Goal: Task Accomplishment & Management: Manage account settings

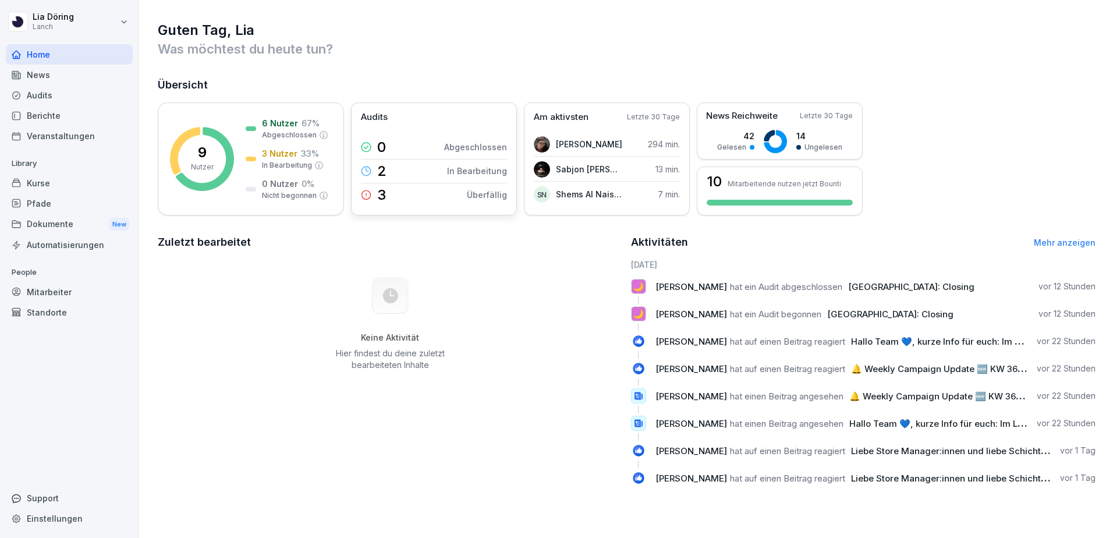
click at [476, 197] on p "Überfällig" at bounding box center [487, 195] width 40 height 12
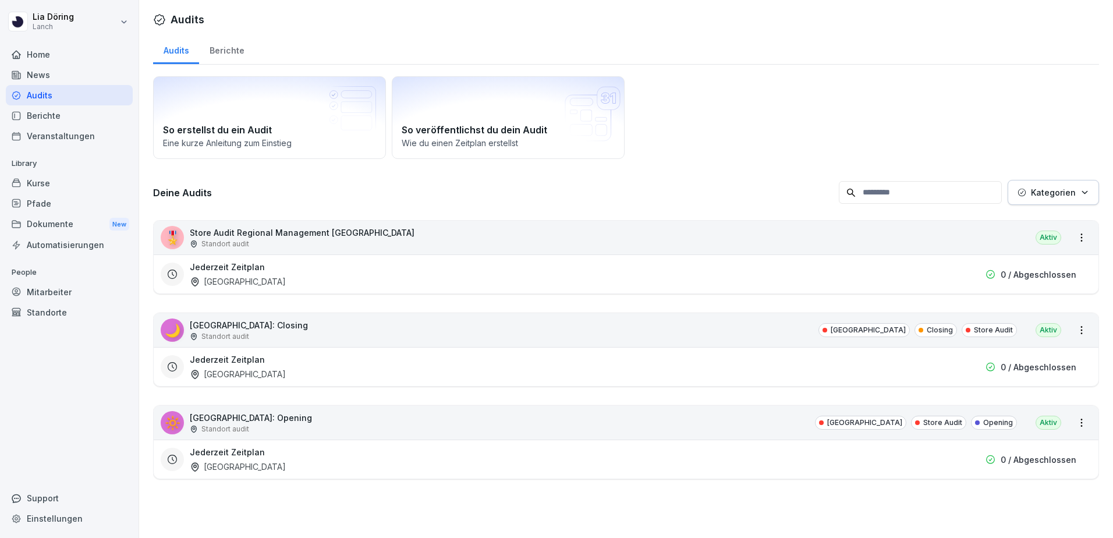
click at [225, 51] on div "Berichte" at bounding box center [226, 49] width 55 height 30
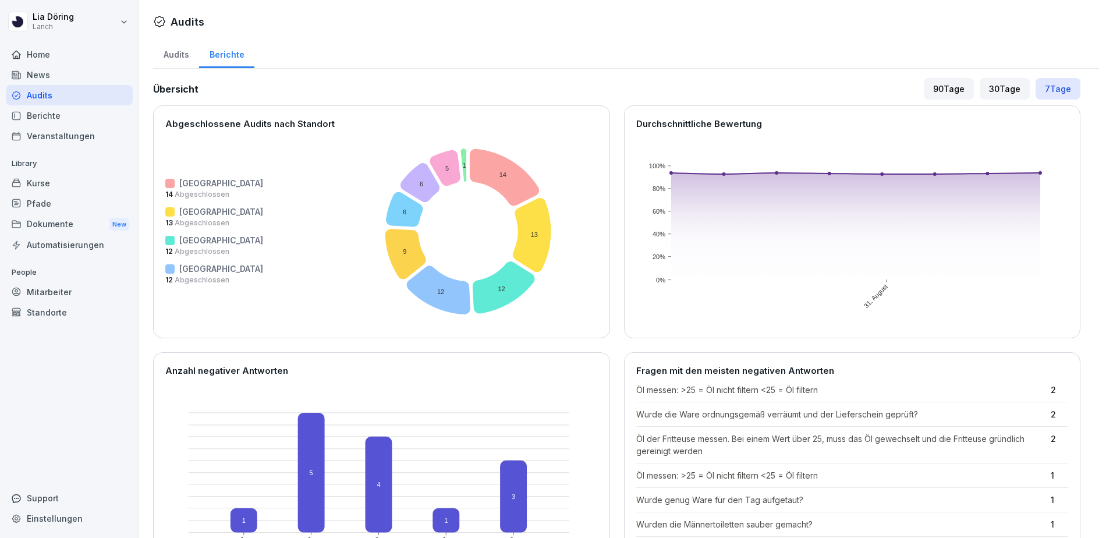
click at [27, 180] on div "Kurse" at bounding box center [69, 183] width 127 height 20
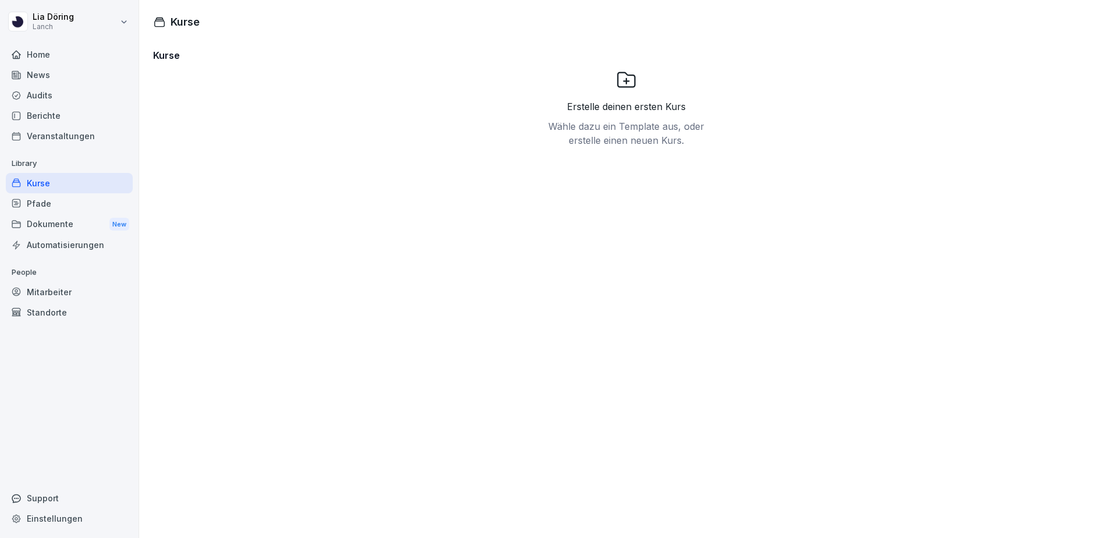
click at [38, 204] on div "Pfade" at bounding box center [69, 203] width 127 height 20
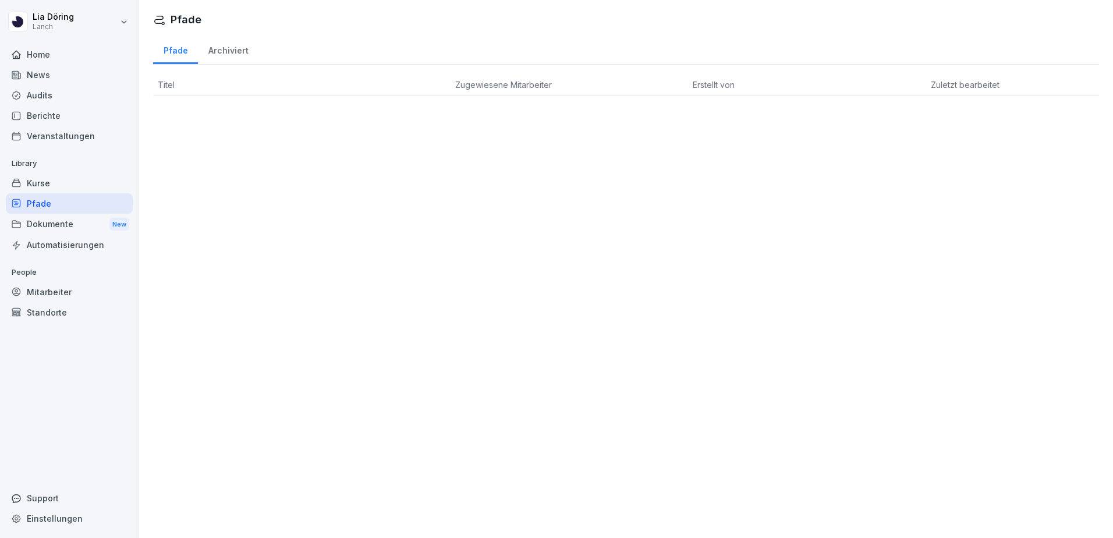
click at [38, 219] on div "Dokumente New" at bounding box center [69, 225] width 127 height 22
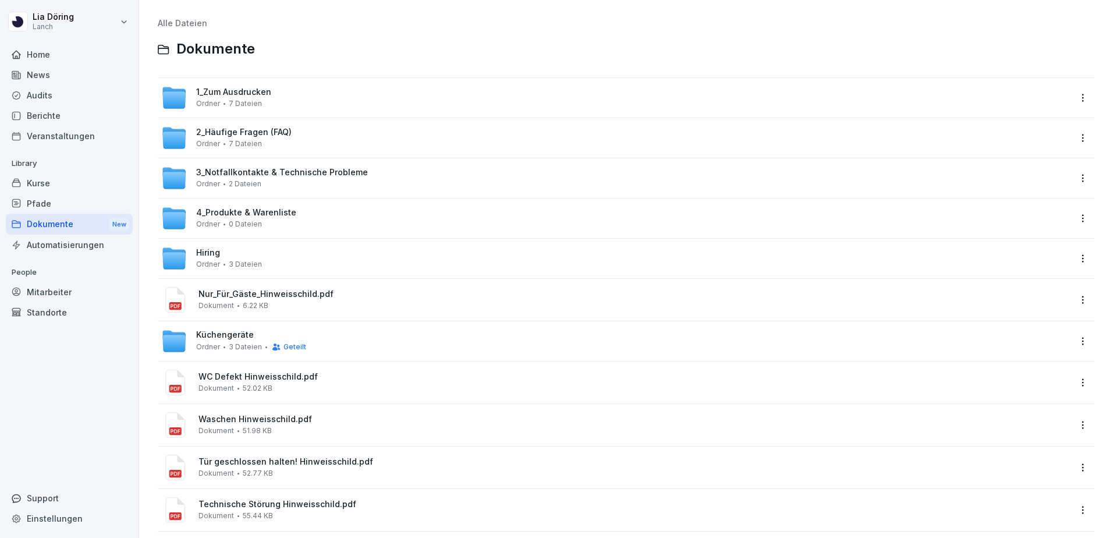
click at [38, 81] on div "News" at bounding box center [69, 75] width 127 height 20
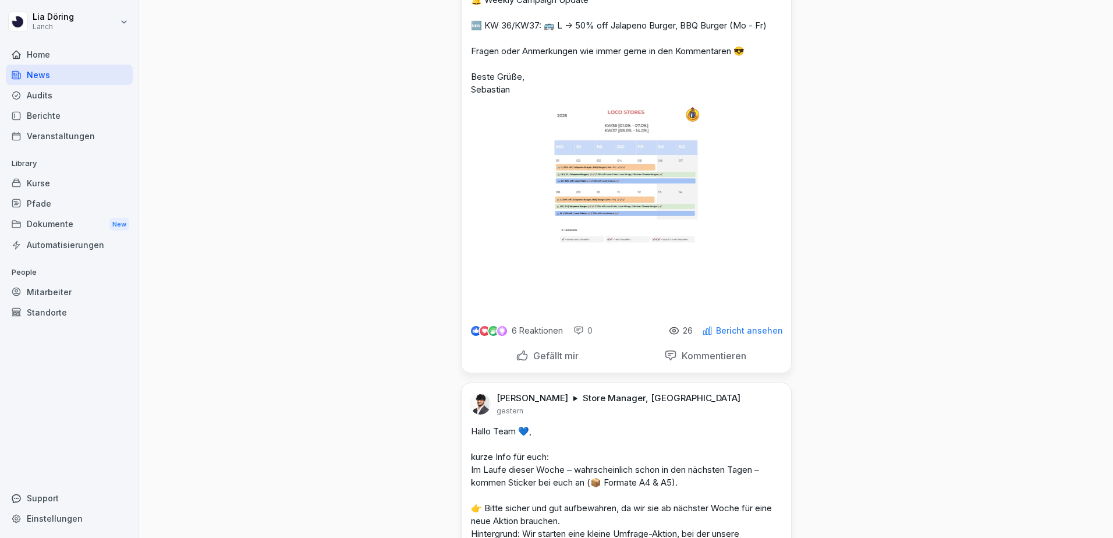
scroll to position [58, 0]
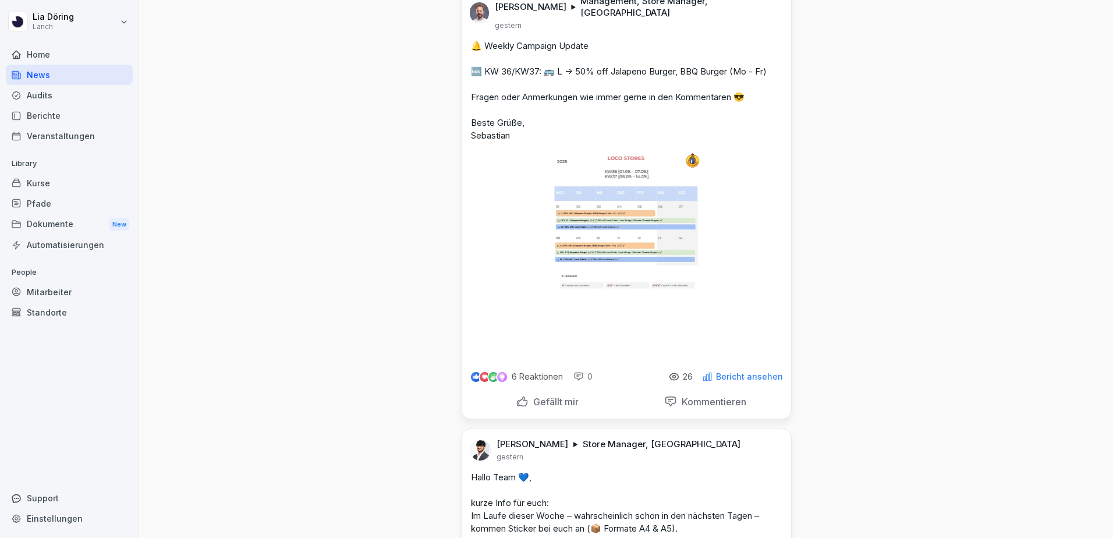
click at [48, 314] on div "Standorte" at bounding box center [69, 312] width 127 height 20
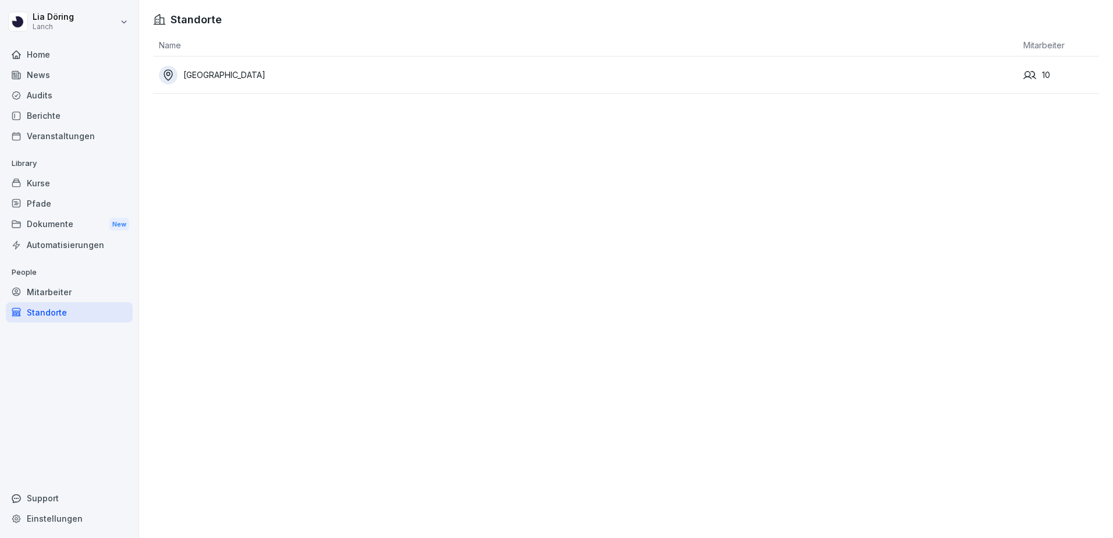
click at [178, 75] on div "[GEOGRAPHIC_DATA]" at bounding box center [588, 75] width 858 height 19
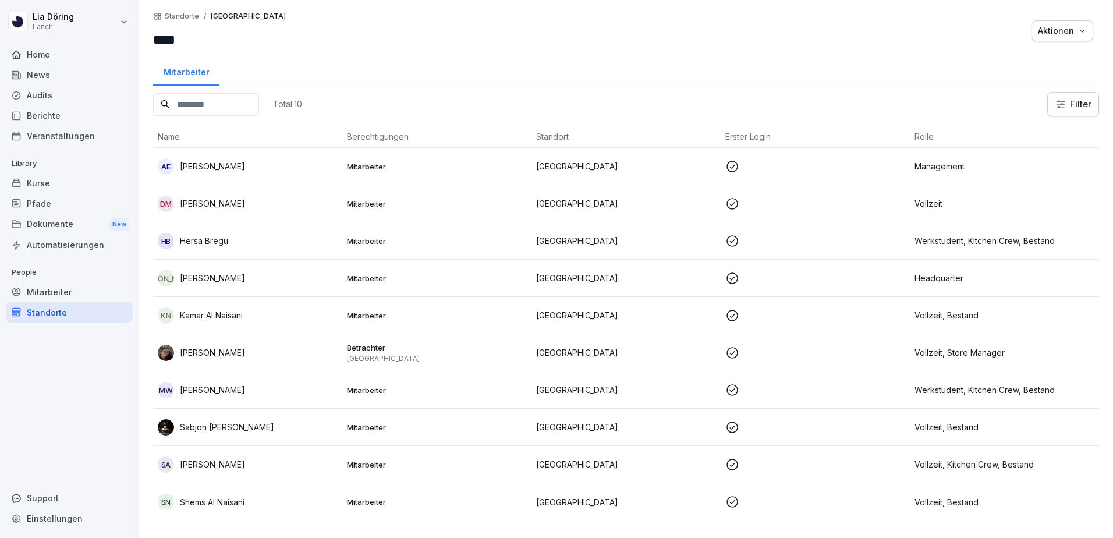
click at [40, 290] on div "Mitarbeiter" at bounding box center [69, 292] width 127 height 20
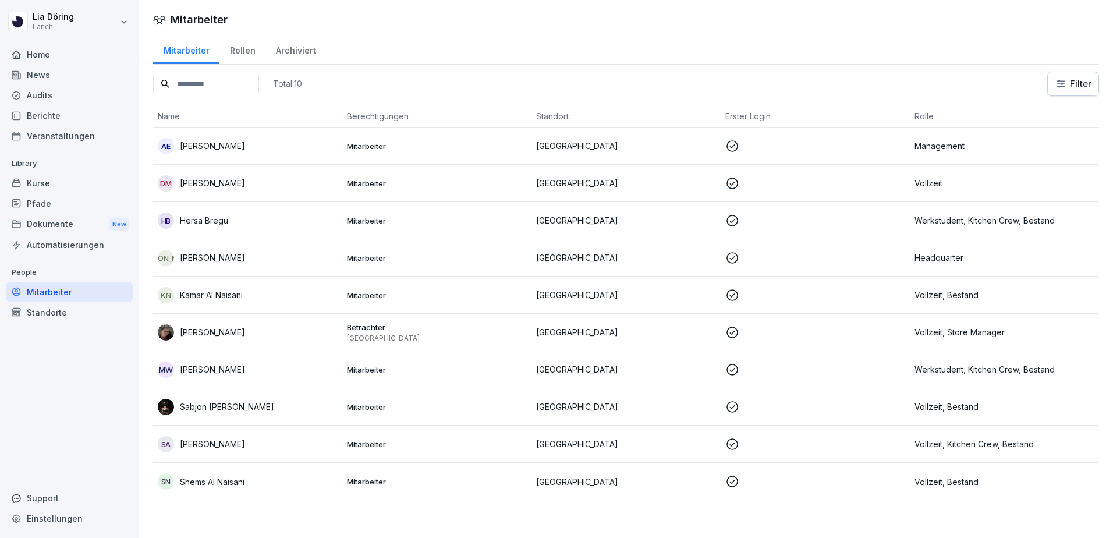
click at [35, 57] on div "Home" at bounding box center [69, 54] width 127 height 20
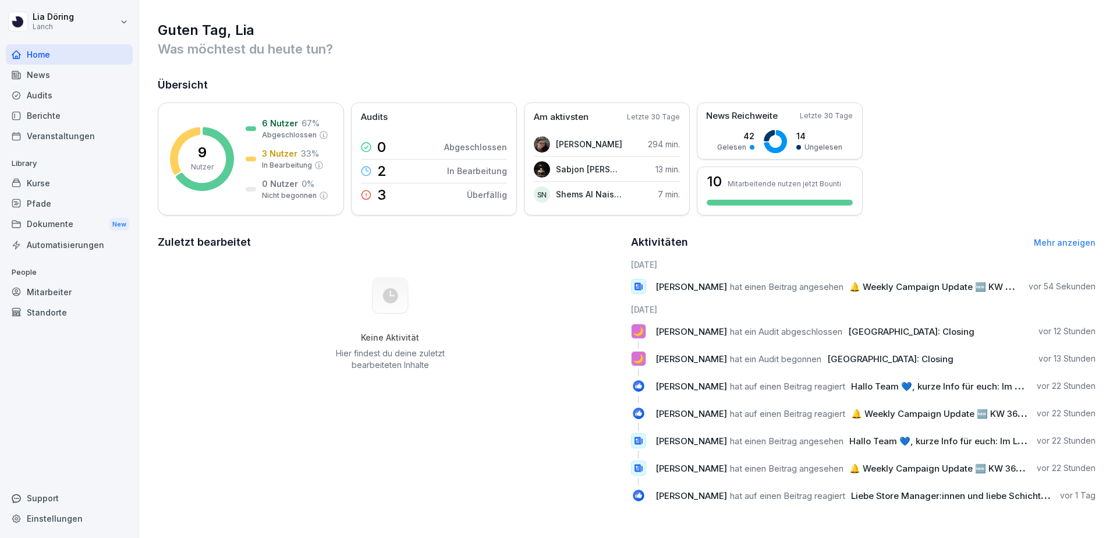
click at [30, 71] on div "News" at bounding box center [69, 75] width 127 height 20
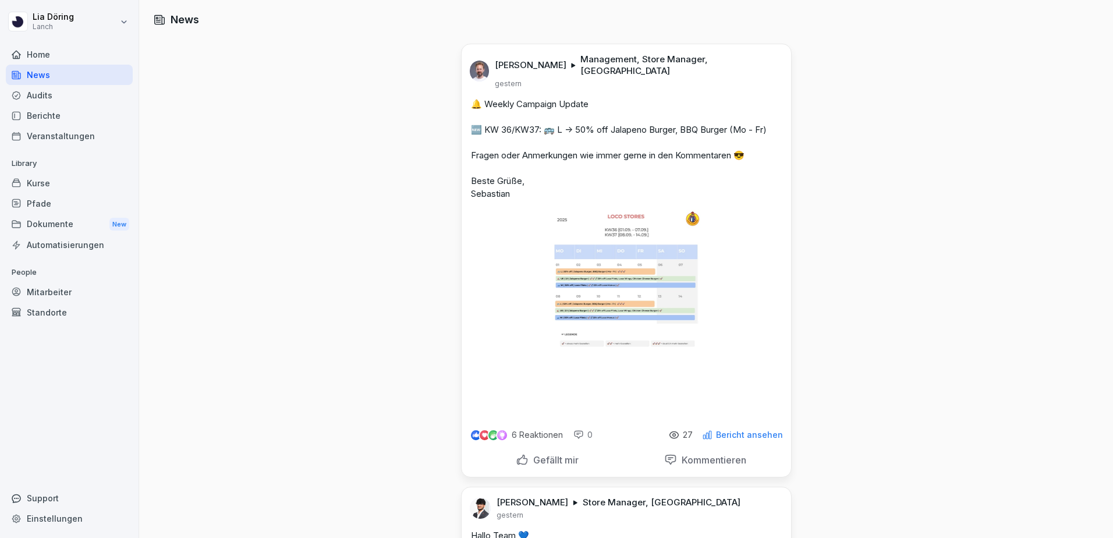
click at [553, 454] on p "Gefällt mir" at bounding box center [553, 460] width 50 height 12
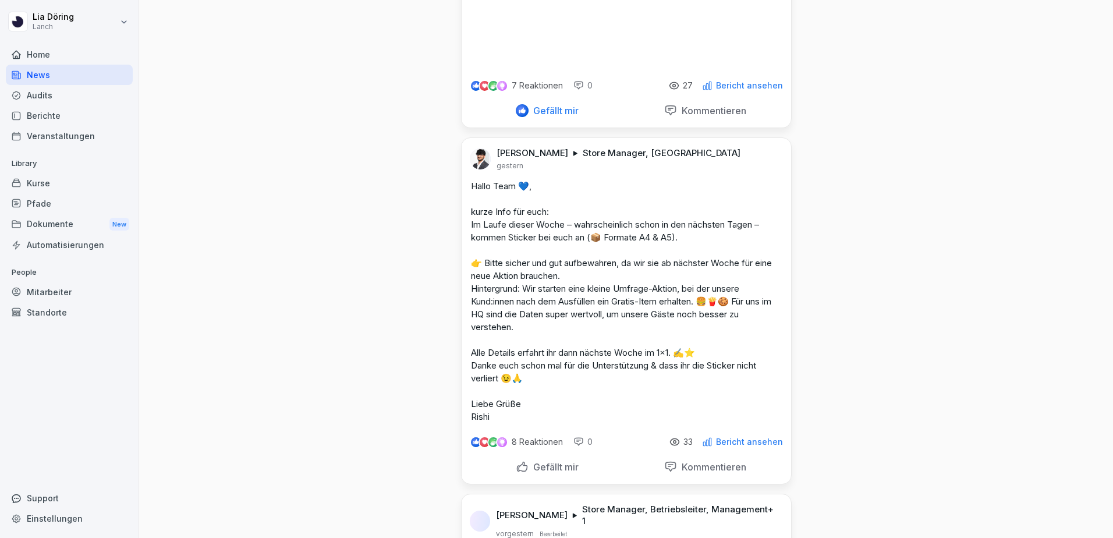
scroll to position [407, 0]
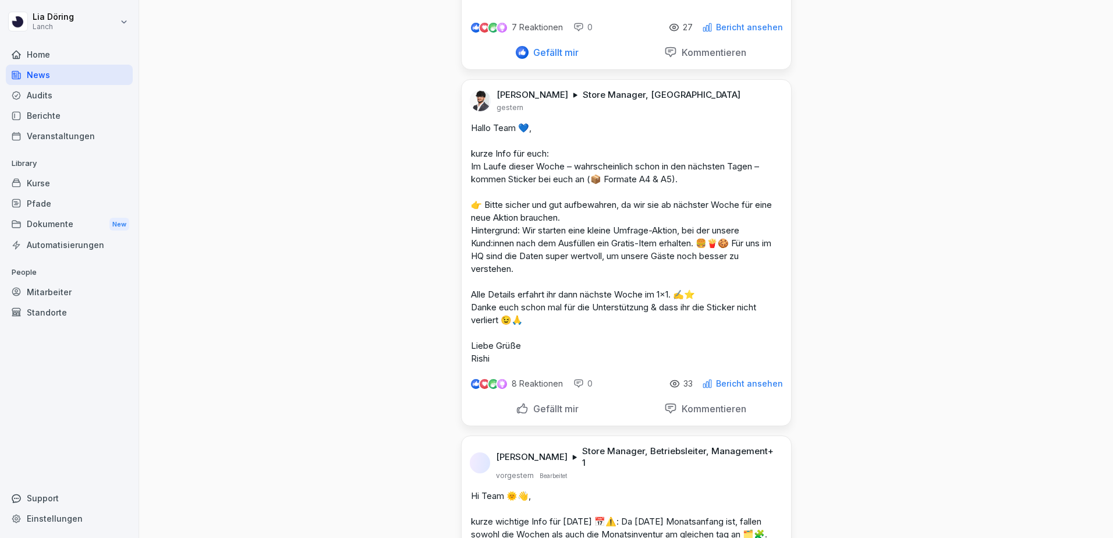
click at [521, 402] on div "Gefällt mir" at bounding box center [547, 408] width 63 height 13
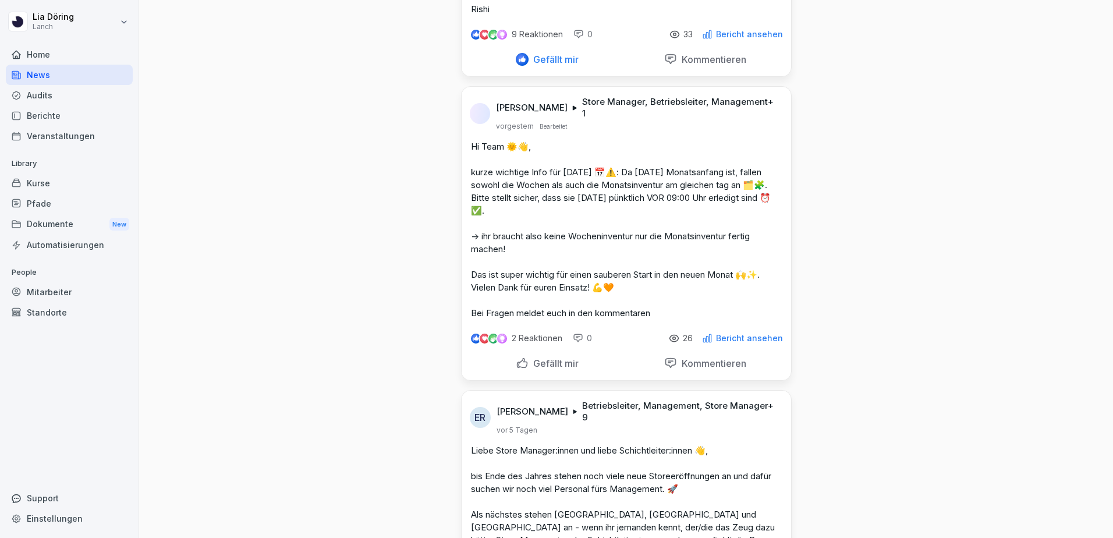
scroll to position [640, 0]
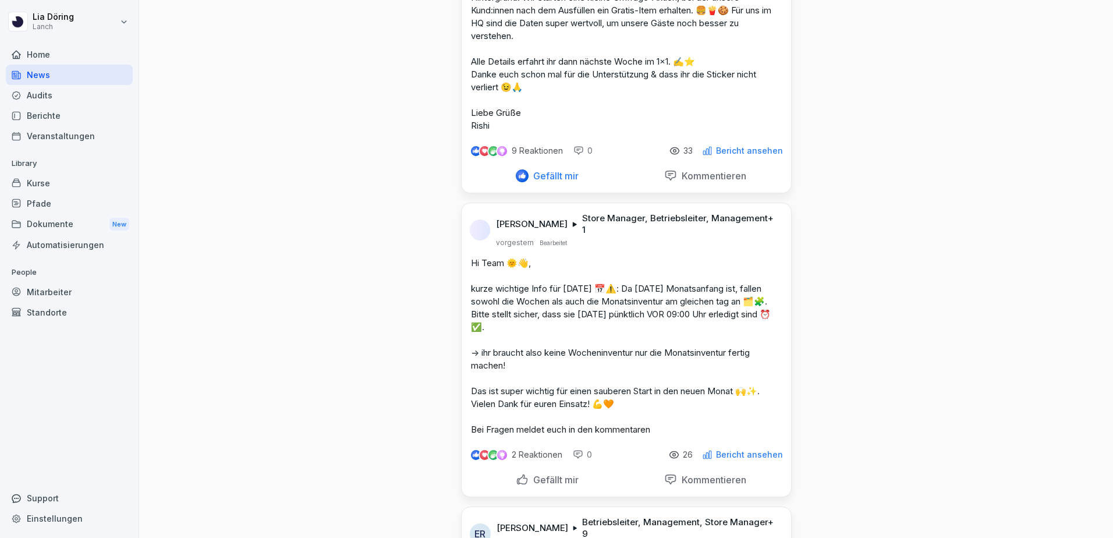
click at [34, 55] on div "Home" at bounding box center [69, 54] width 127 height 20
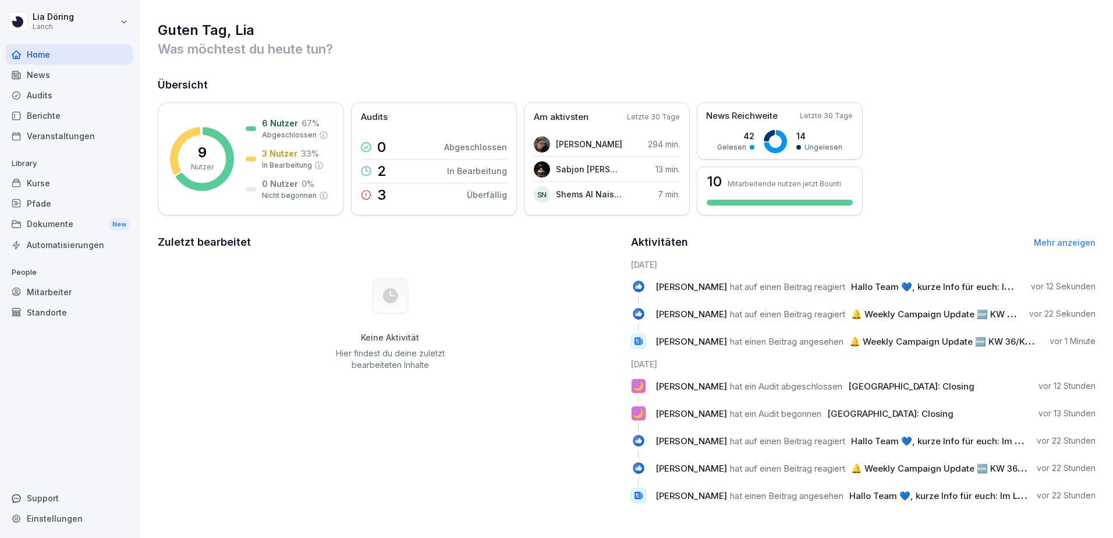
click at [45, 135] on div "Veranstaltungen" at bounding box center [69, 136] width 127 height 20
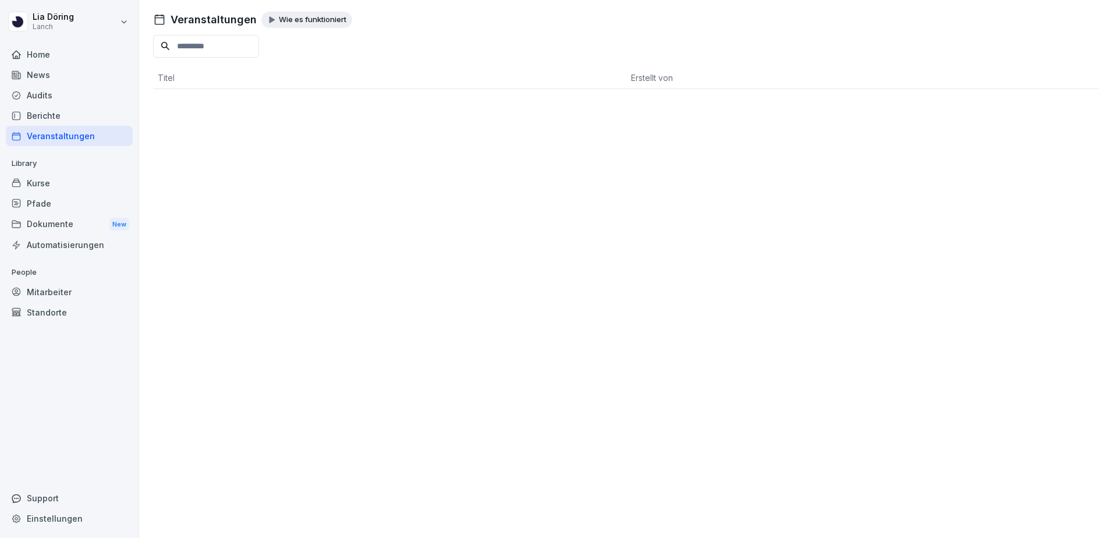
click at [267, 19] on icon at bounding box center [271, 20] width 8 height 8
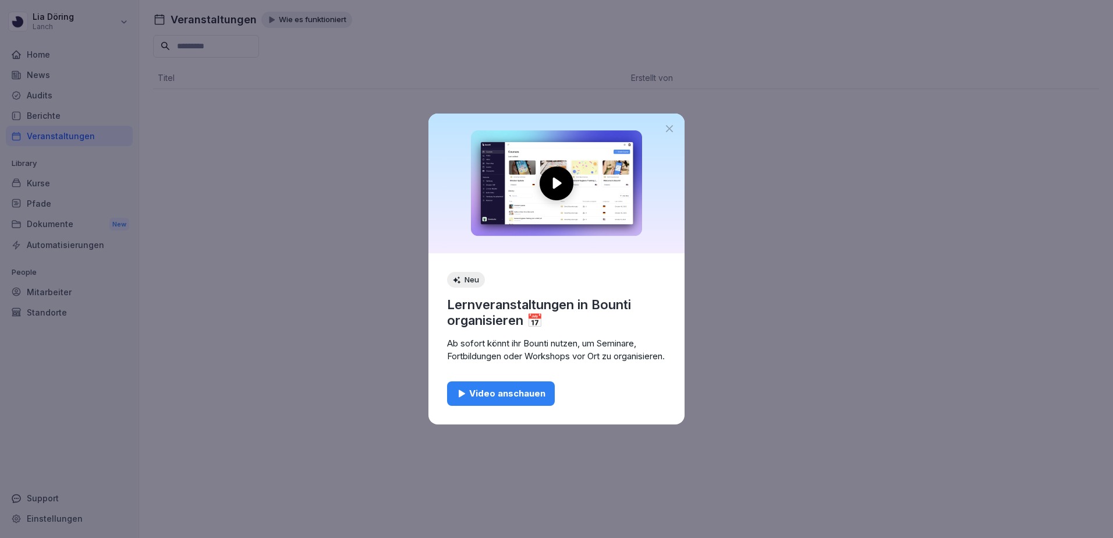
click at [673, 123] on icon at bounding box center [669, 129] width 12 height 12
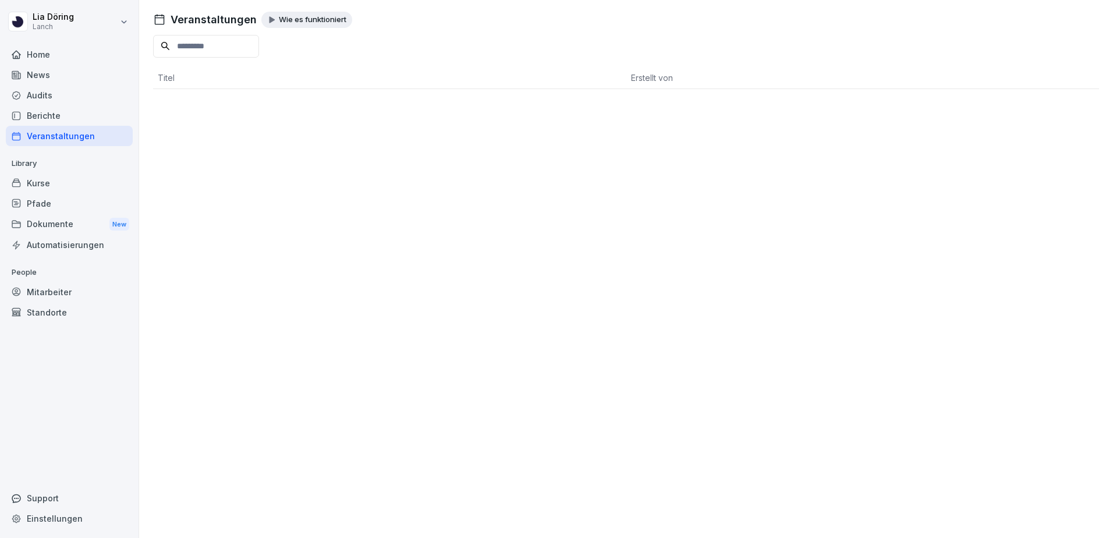
click at [49, 119] on div "Berichte" at bounding box center [69, 115] width 127 height 20
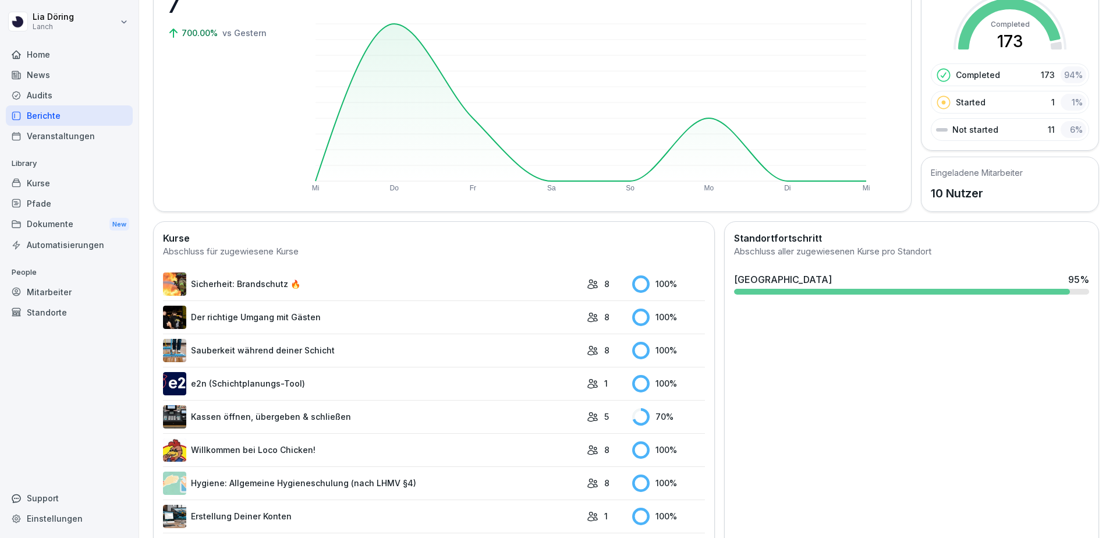
scroll to position [175, 0]
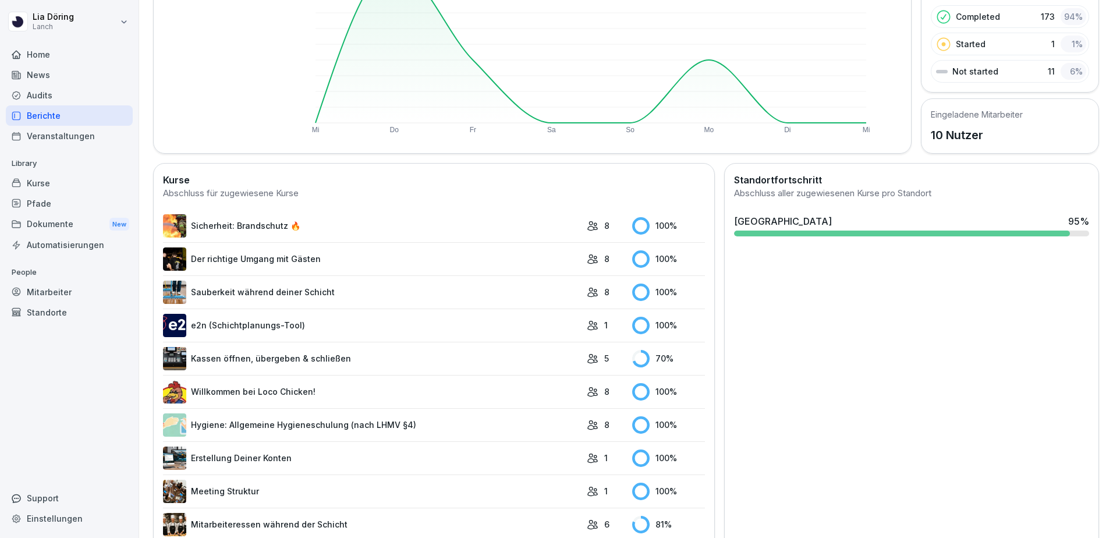
click at [293, 353] on link "Kassen öffnen, übergeben & schließen" at bounding box center [372, 358] width 418 height 23
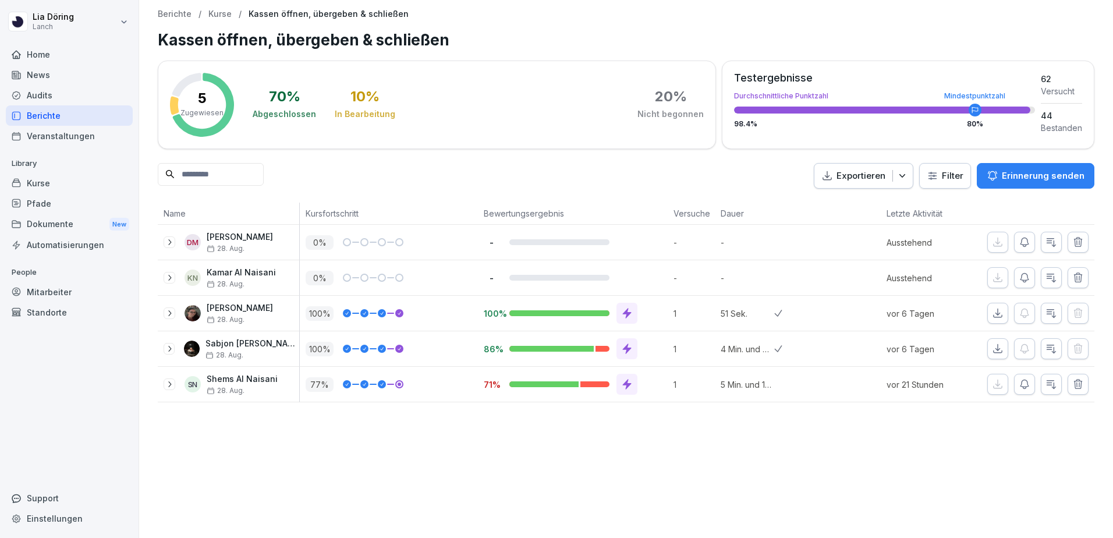
click at [1020, 243] on icon "button" at bounding box center [1024, 242] width 12 height 12
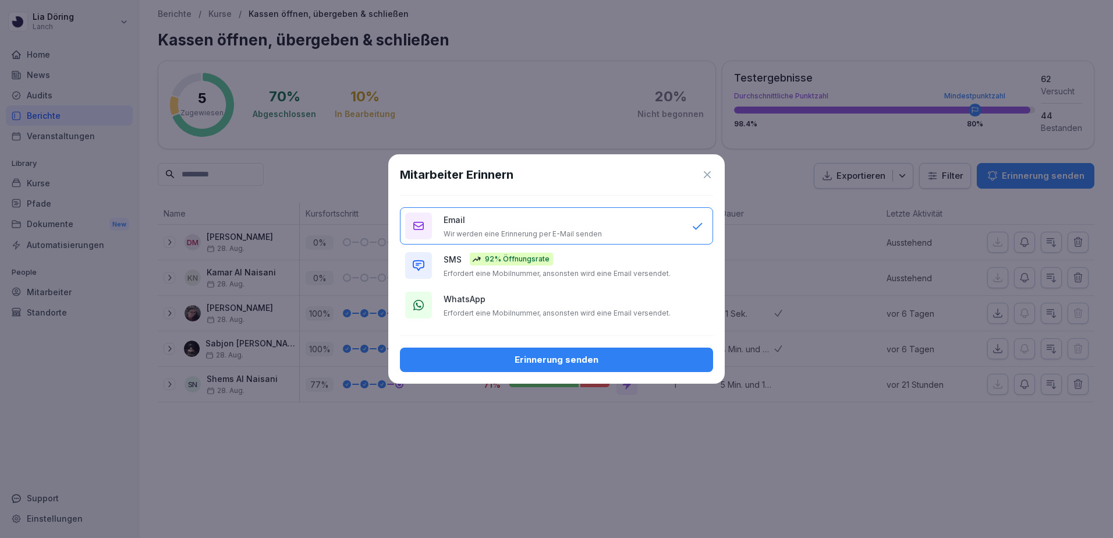
click at [537, 274] on p "Erfordert eine Mobilnummer, ansonsten wird eine Email versendet." at bounding box center [556, 273] width 227 height 9
click at [520, 360] on div "Erinnerung senden" at bounding box center [556, 359] width 294 height 13
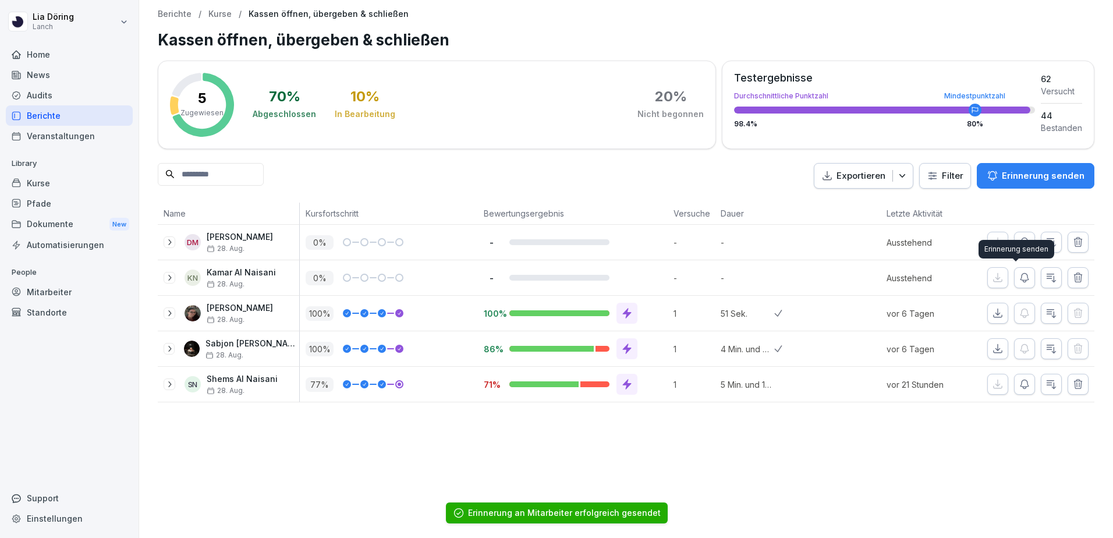
click at [1018, 279] on icon "button" at bounding box center [1024, 278] width 12 height 12
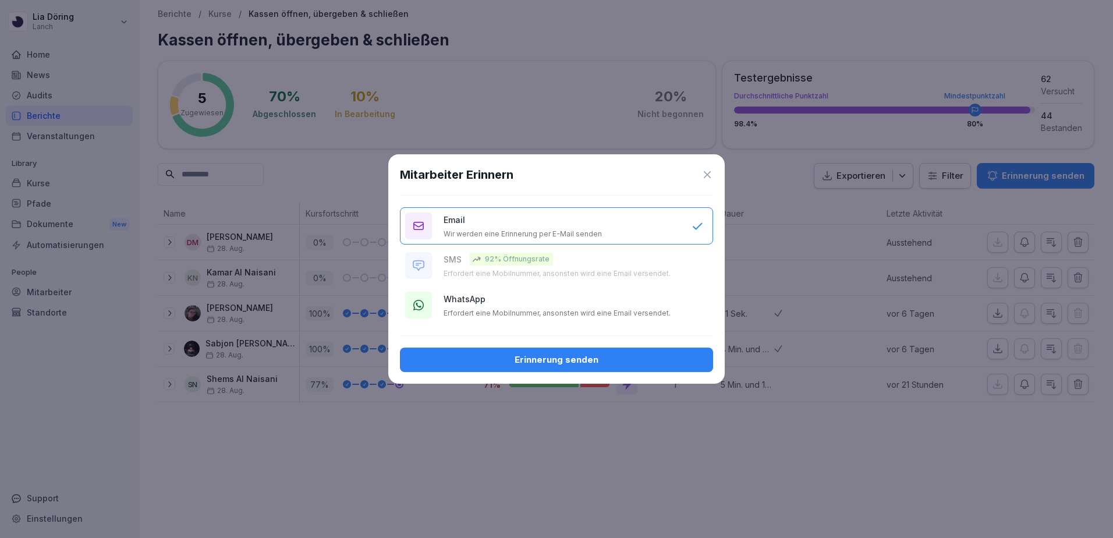
click at [510, 228] on div "Email Wir werden eine Erinnerung per E-Mail senden" at bounding box center [561, 226] width 236 height 25
click at [504, 358] on div "Erinnerung senden" at bounding box center [556, 359] width 294 height 13
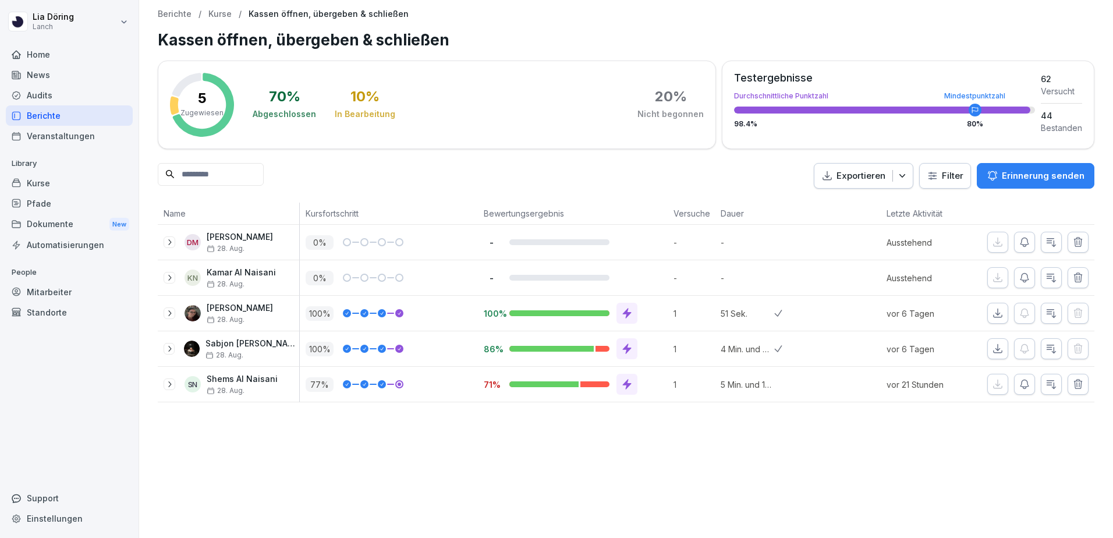
click at [170, 279] on icon at bounding box center [169, 278] width 3 height 6
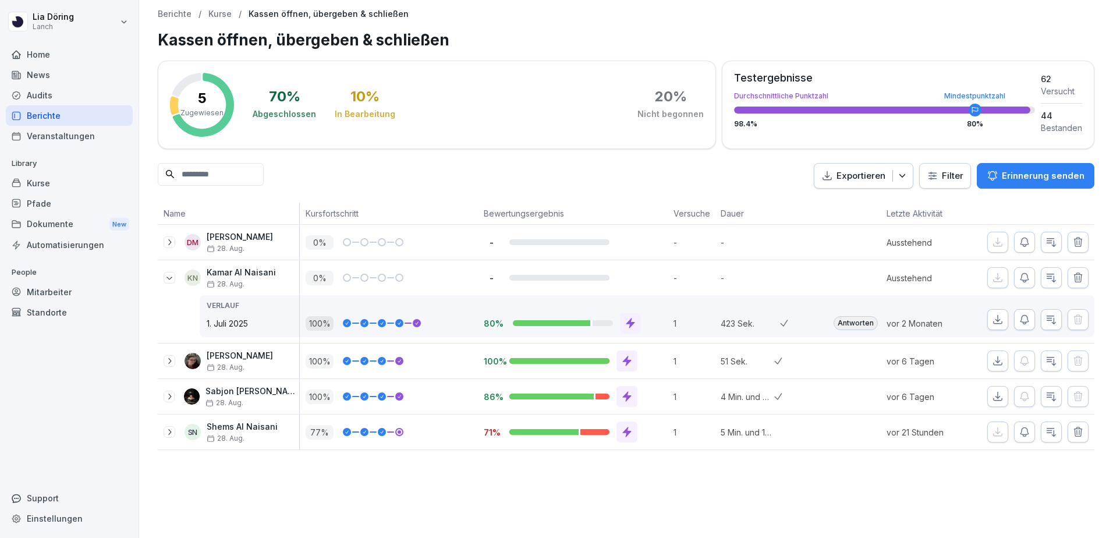
click at [170, 279] on icon at bounding box center [169, 278] width 6 height 3
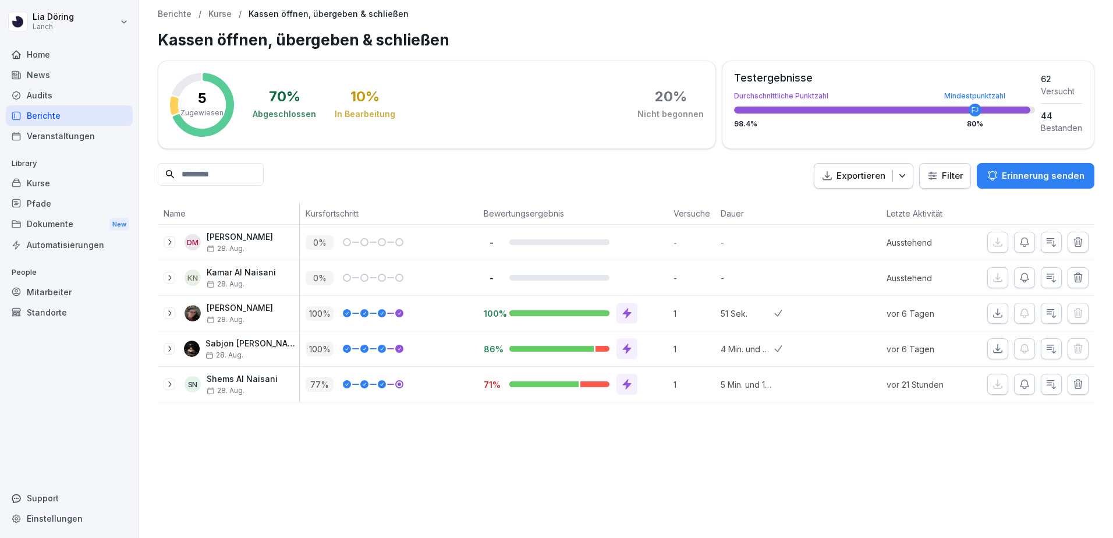
click at [170, 243] on icon at bounding box center [169, 242] width 3 height 6
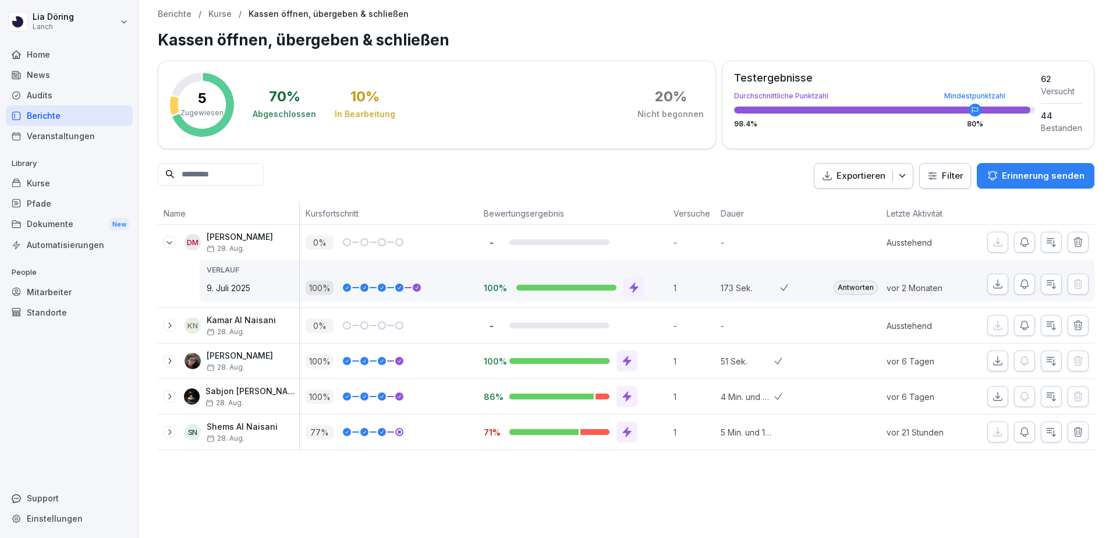
click at [170, 243] on icon at bounding box center [169, 242] width 6 height 3
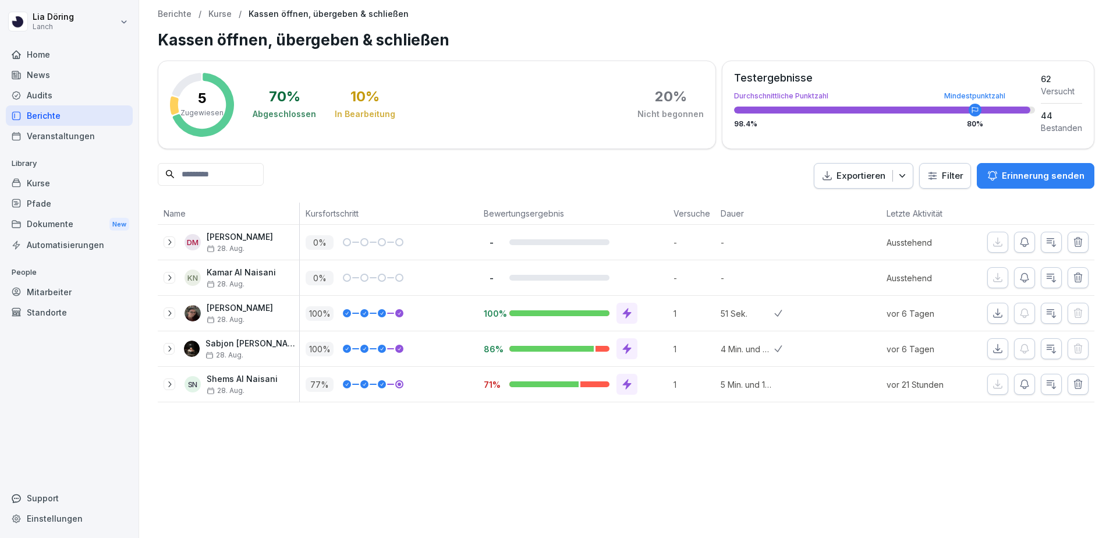
drag, startPoint x: 965, startPoint y: 108, endPoint x: 986, endPoint y: 107, distance: 21.0
click at [986, 107] on div at bounding box center [884, 109] width 301 height 7
click at [219, 10] on p "Kurse" at bounding box center [219, 14] width 23 height 10
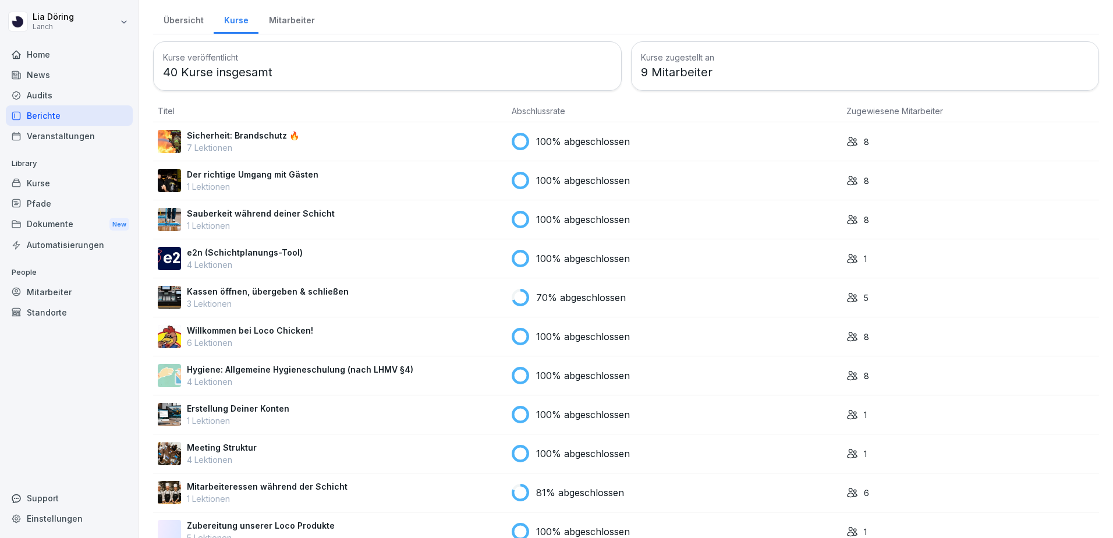
scroll to position [58, 0]
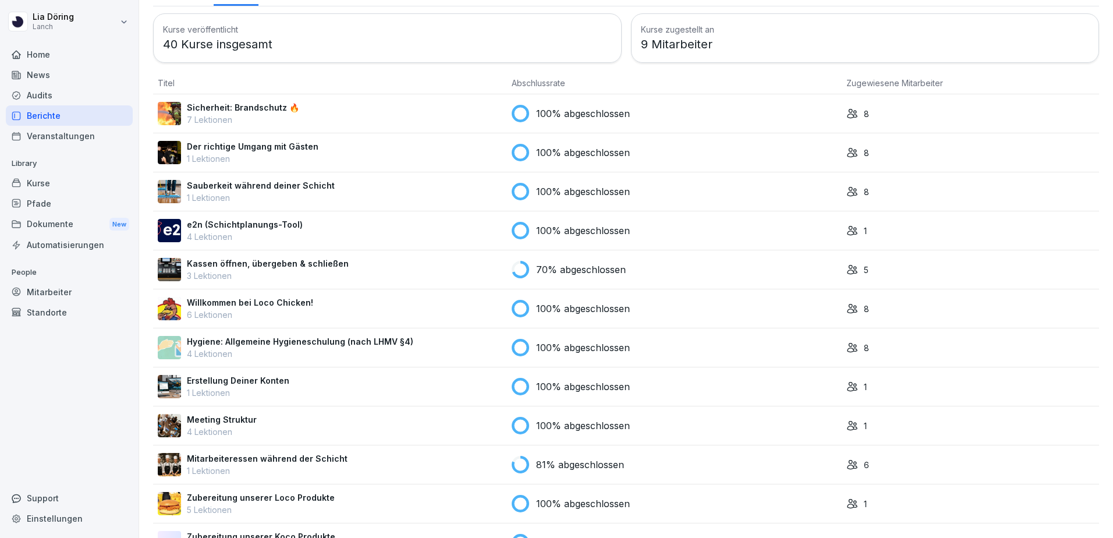
click at [229, 418] on p "Meeting Struktur" at bounding box center [222, 419] width 70 height 12
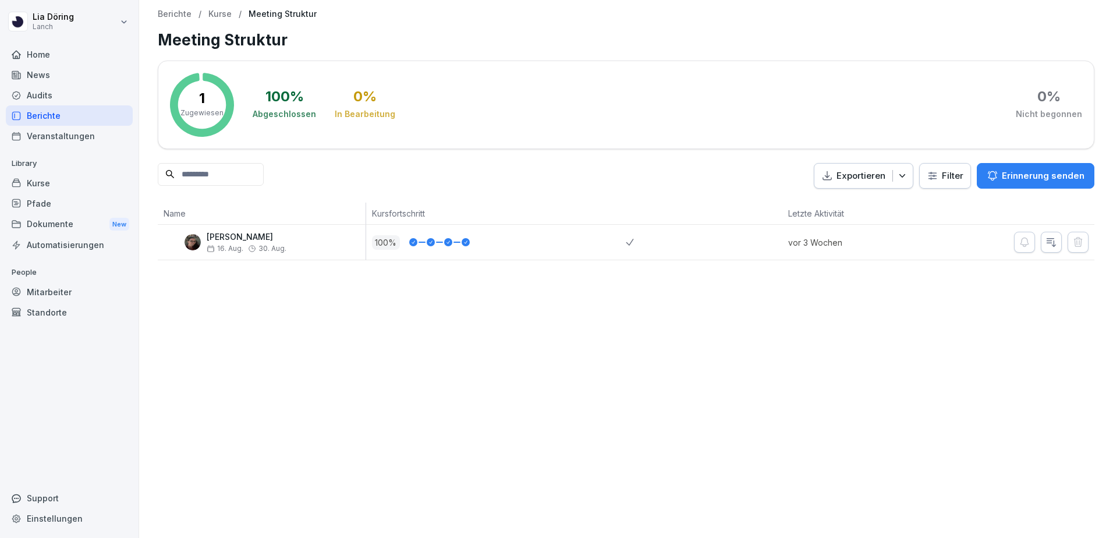
click at [212, 13] on p "Kurse" at bounding box center [219, 14] width 23 height 10
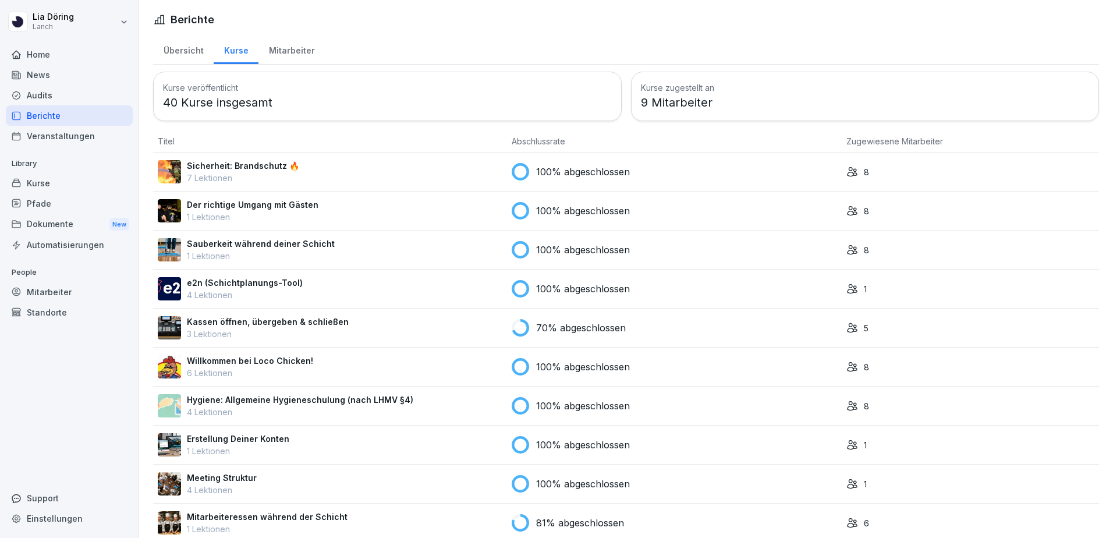
click at [599, 443] on p "100% abgeschlossen" at bounding box center [583, 445] width 94 height 14
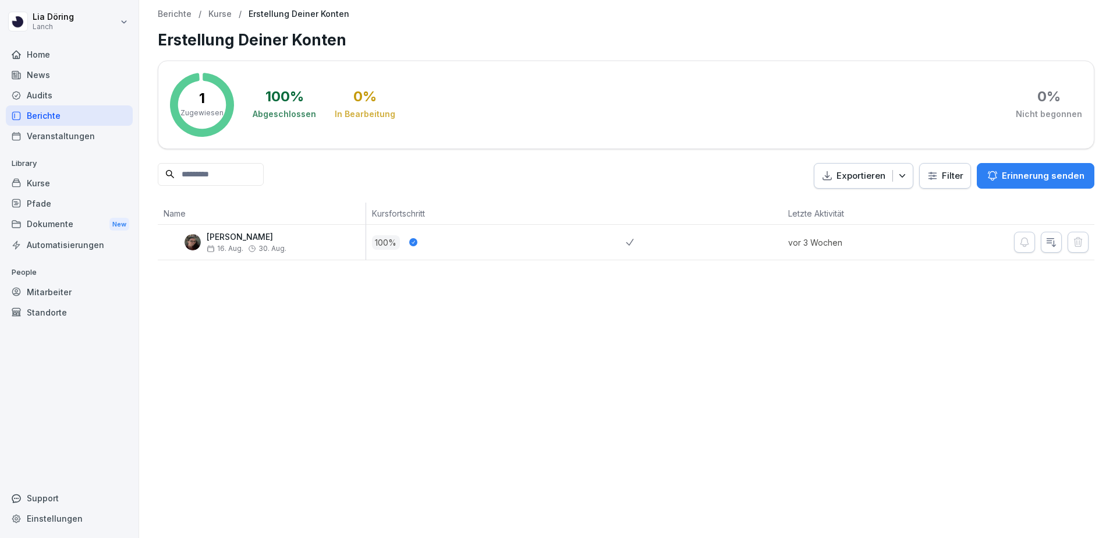
click at [201, 105] on p "1" at bounding box center [202, 98] width 6 height 14
click at [222, 239] on div "Zugewiesen 16. Aug. 2025 Zugewiesen 16. Aug. 2025" at bounding box center [216, 232] width 80 height 19
click at [194, 240] on div "Zugewiesen 16. Aug. 2025 Zugewiesen 16. Aug. 2025" at bounding box center [216, 232] width 80 height 19
click at [1047, 245] on icon "button" at bounding box center [1051, 243] width 9 height 8
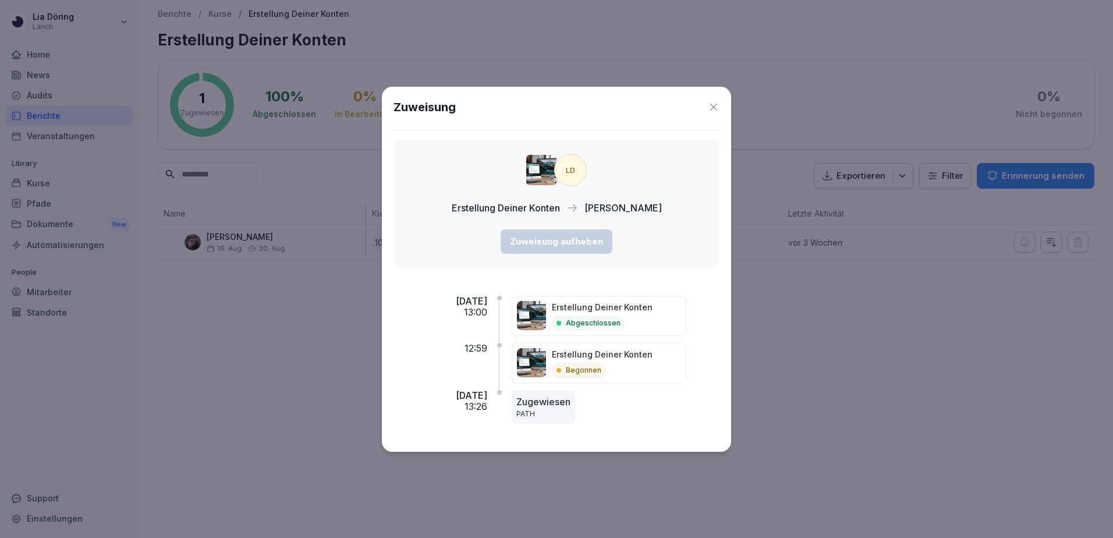
click at [713, 106] on icon at bounding box center [713, 107] width 7 height 7
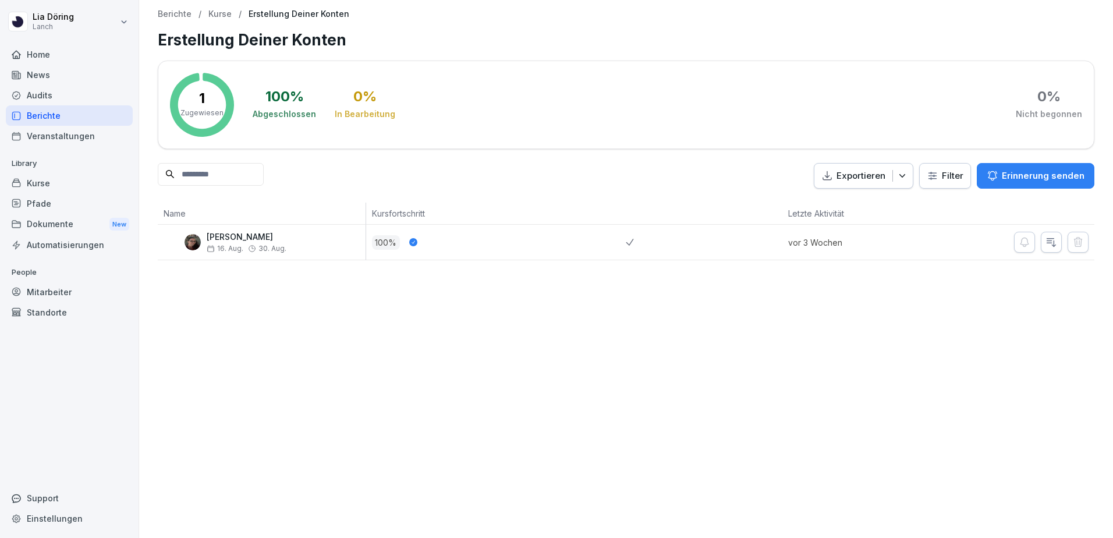
click at [215, 12] on p "Kurse" at bounding box center [219, 14] width 23 height 10
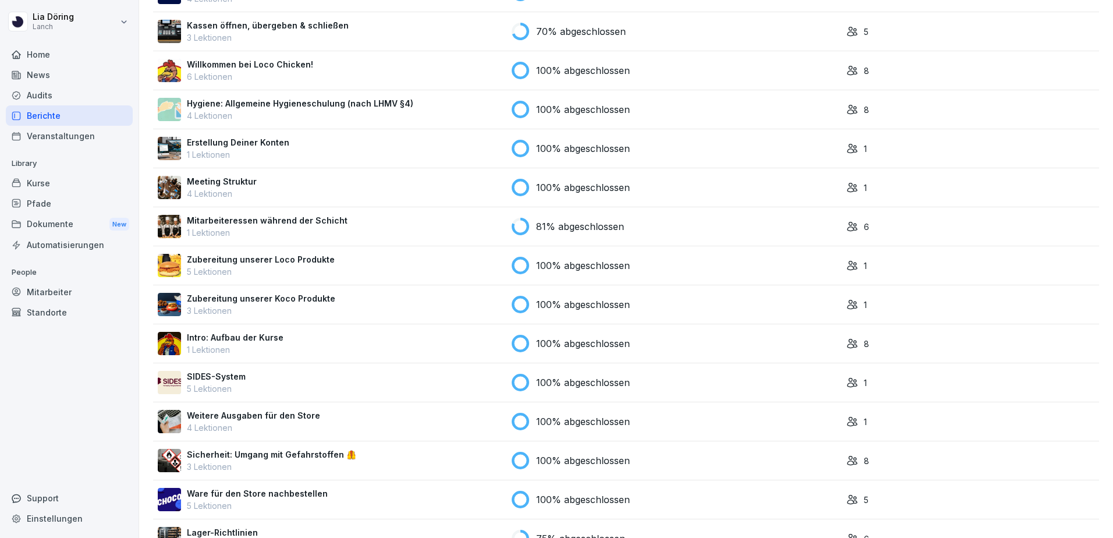
scroll to position [349, 0]
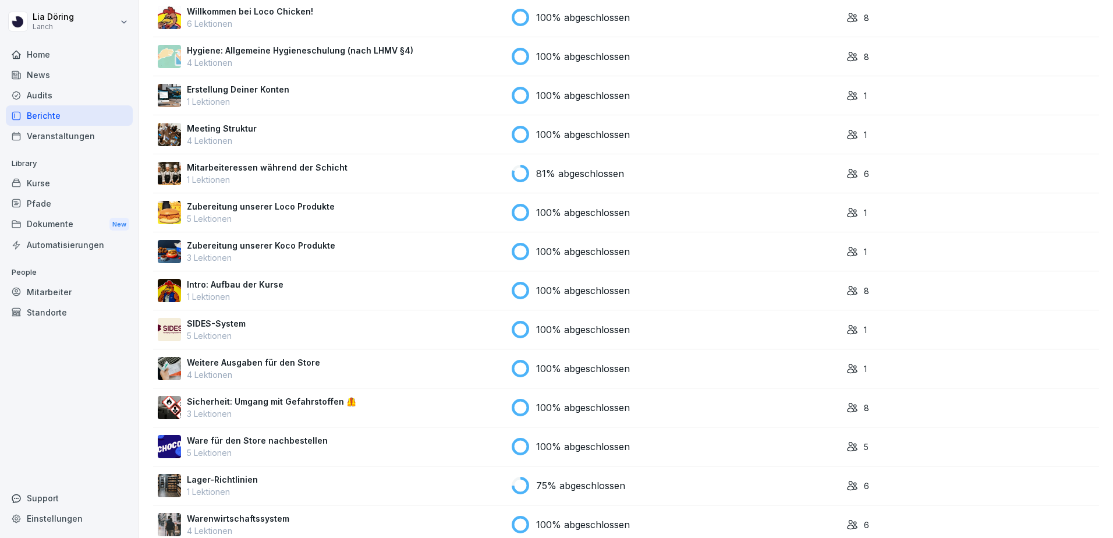
click at [278, 365] on p "Weitere Ausgaben für den Store" at bounding box center [253, 362] width 133 height 12
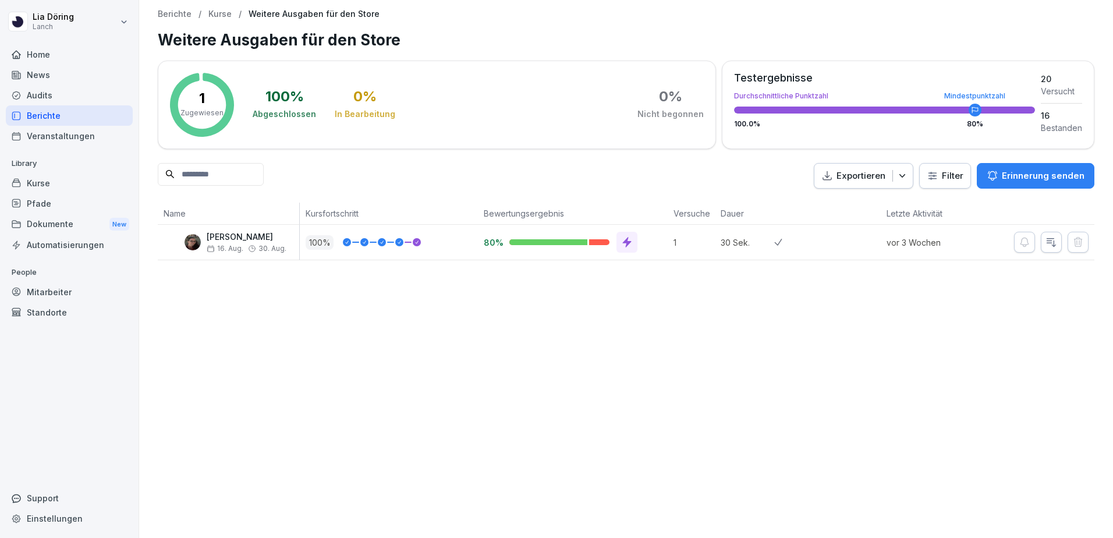
click at [626, 238] on icon at bounding box center [627, 242] width 12 height 12
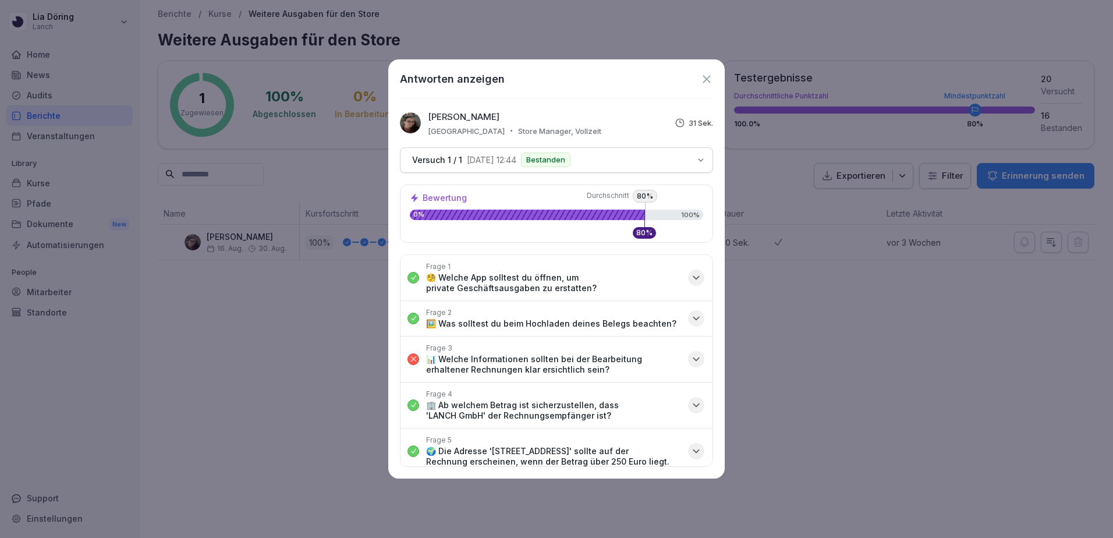
click at [692, 358] on icon "button" at bounding box center [696, 359] width 12 height 12
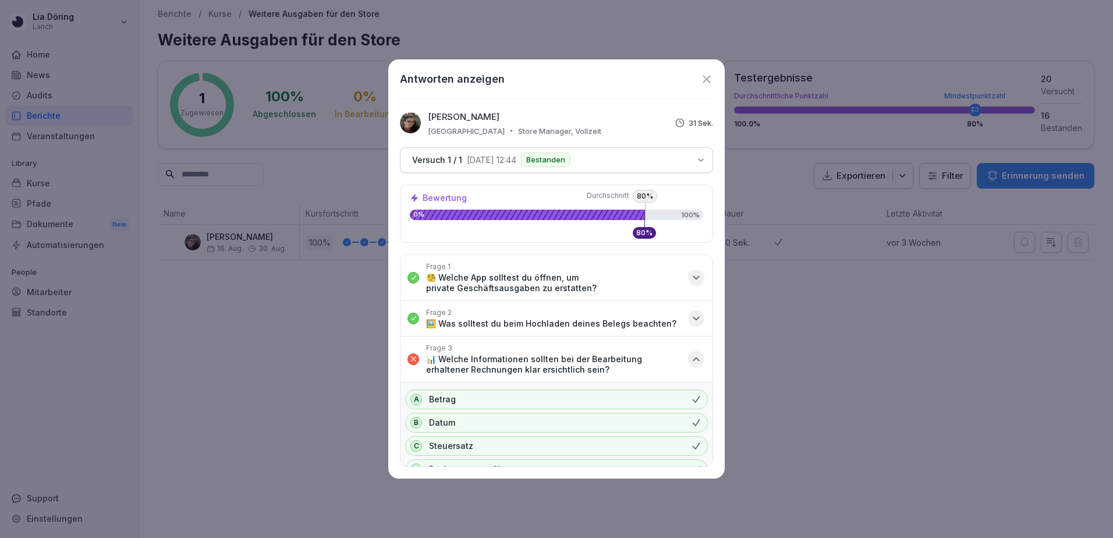
scroll to position [58, 0]
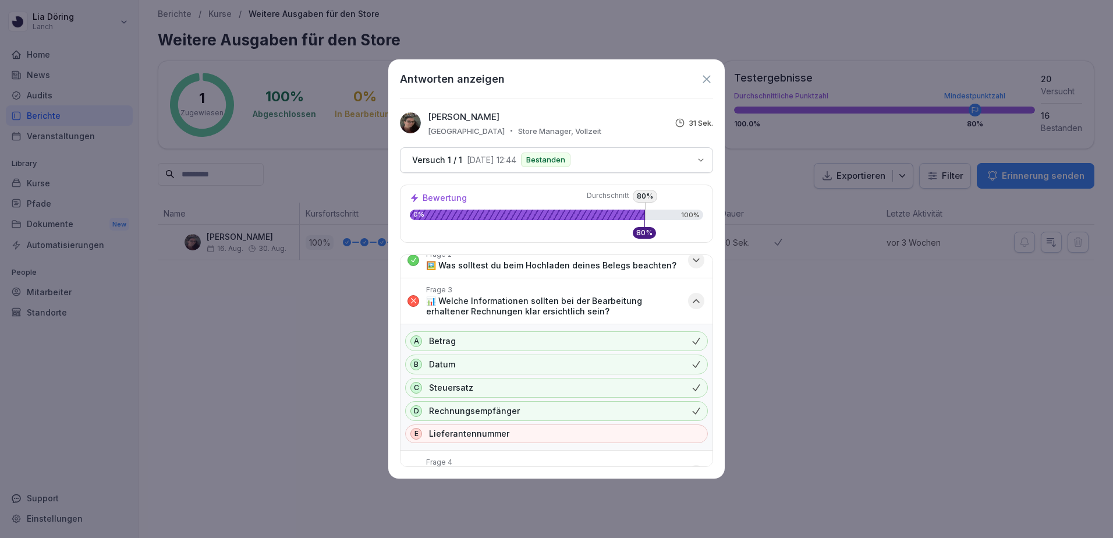
click at [690, 301] on icon "button" at bounding box center [696, 301] width 12 height 12
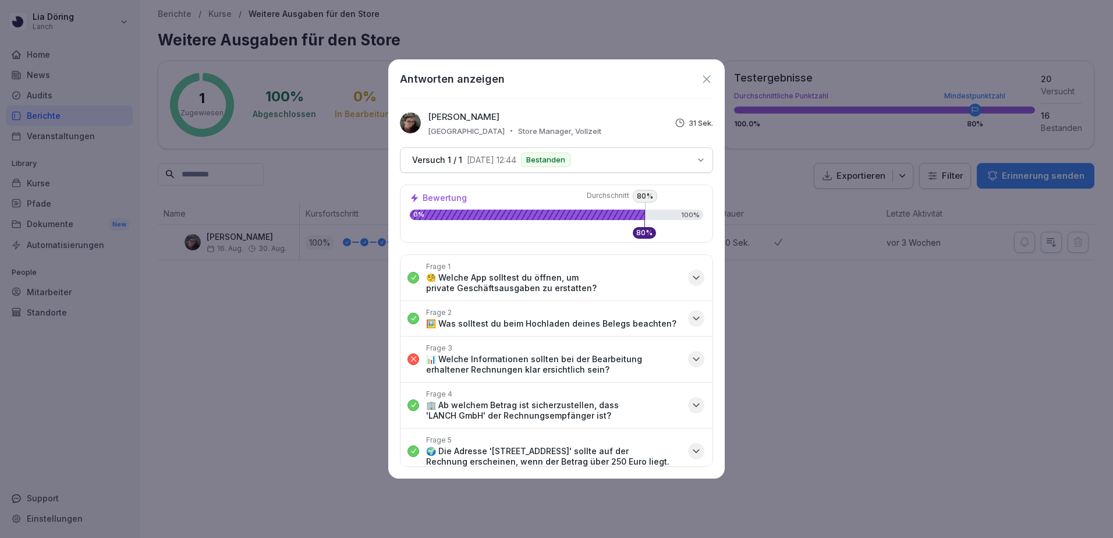
scroll to position [17, 0]
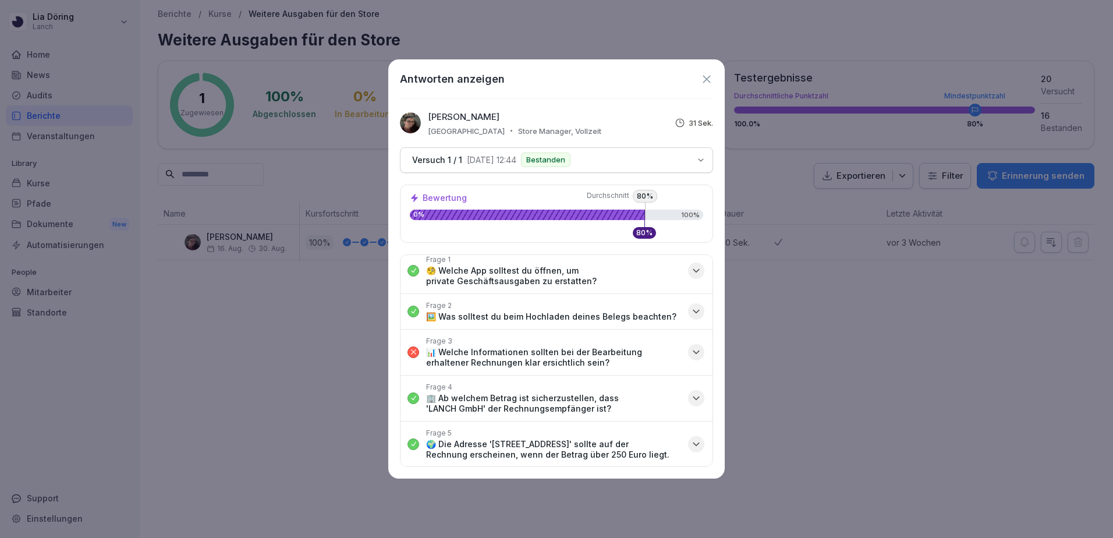
click at [690, 346] on icon "button" at bounding box center [696, 352] width 12 height 12
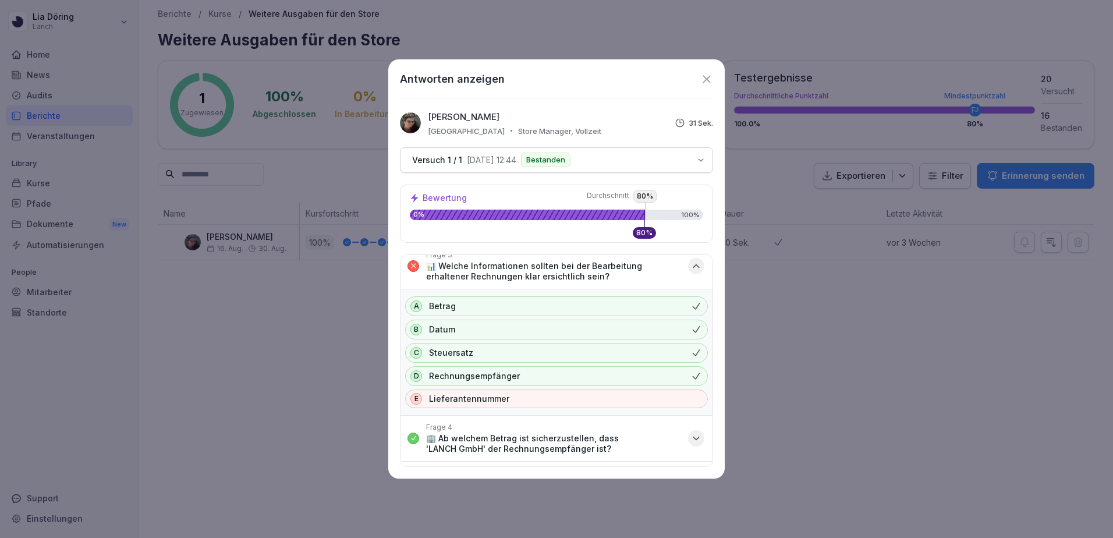
scroll to position [76, 0]
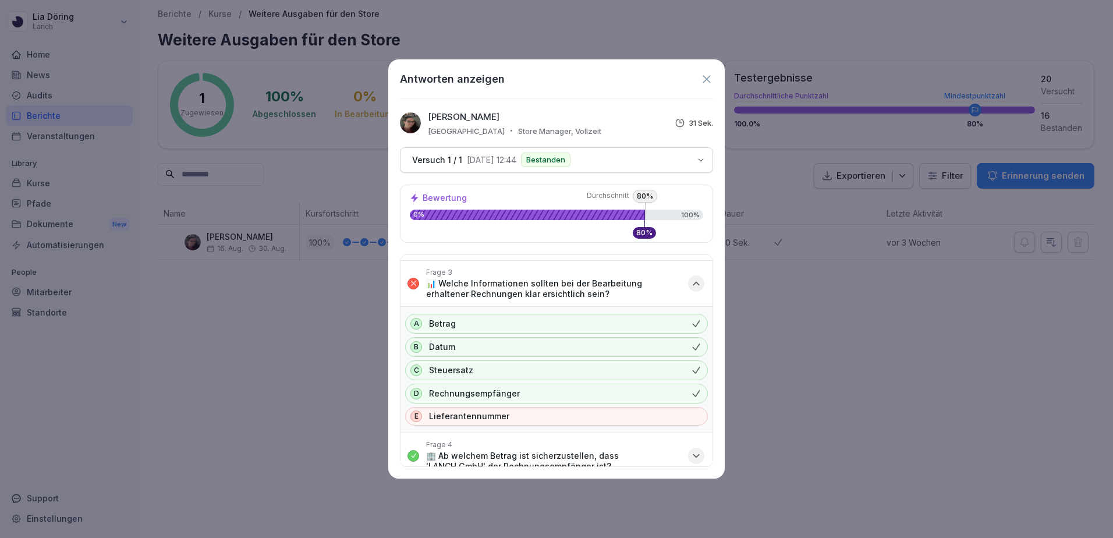
click at [691, 284] on icon "button" at bounding box center [696, 284] width 12 height 12
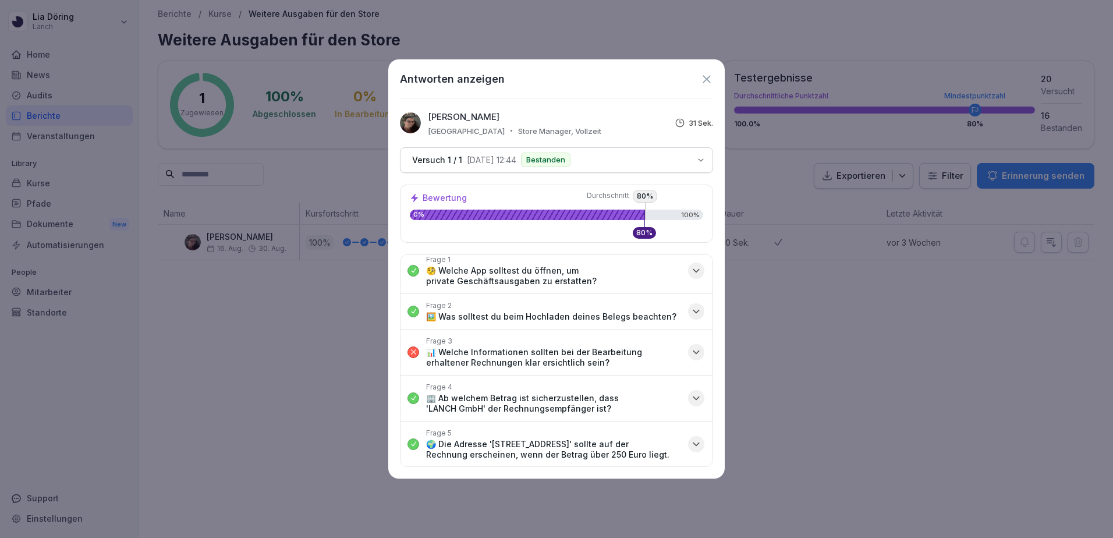
scroll to position [17, 0]
click at [706, 77] on icon at bounding box center [706, 79] width 13 height 13
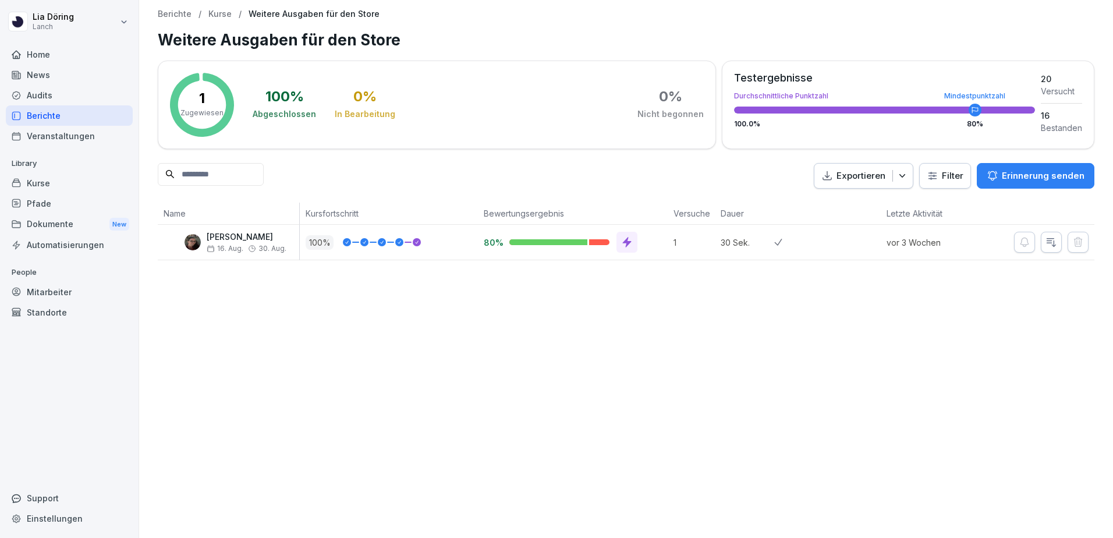
click at [217, 9] on p "Kurse" at bounding box center [219, 14] width 23 height 10
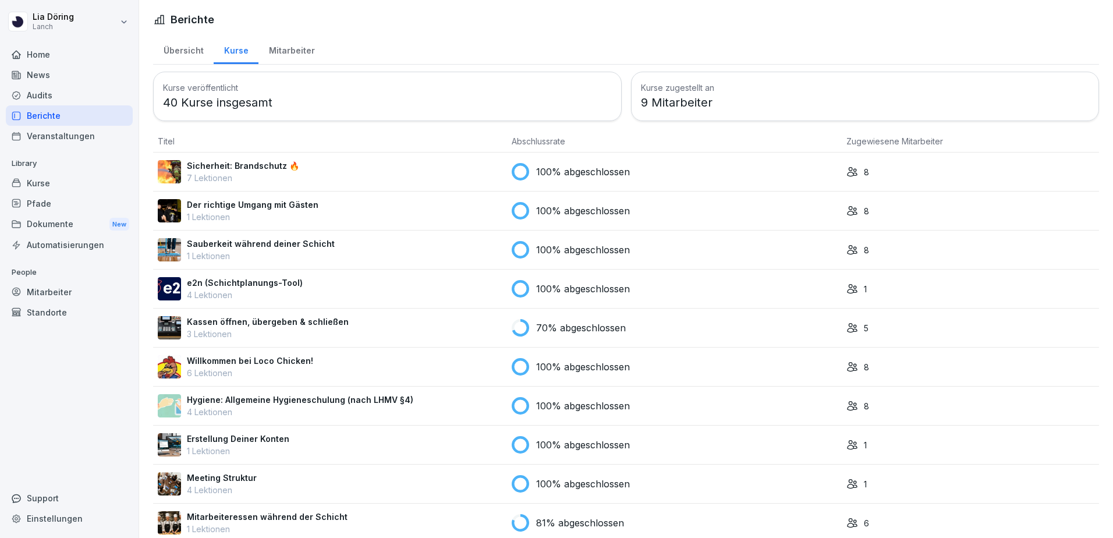
click at [40, 20] on html "[PERSON_NAME] Lanch Home News Audits Berichte Veranstaltungen Library Kurse Pfa…" at bounding box center [556, 269] width 1113 height 538
click at [41, 20] on html "[PERSON_NAME] Lanch Home News Audits Berichte Veranstaltungen Library Kurse Pfa…" at bounding box center [556, 269] width 1113 height 538
click at [299, 49] on div "Mitarbeiter" at bounding box center [291, 49] width 66 height 30
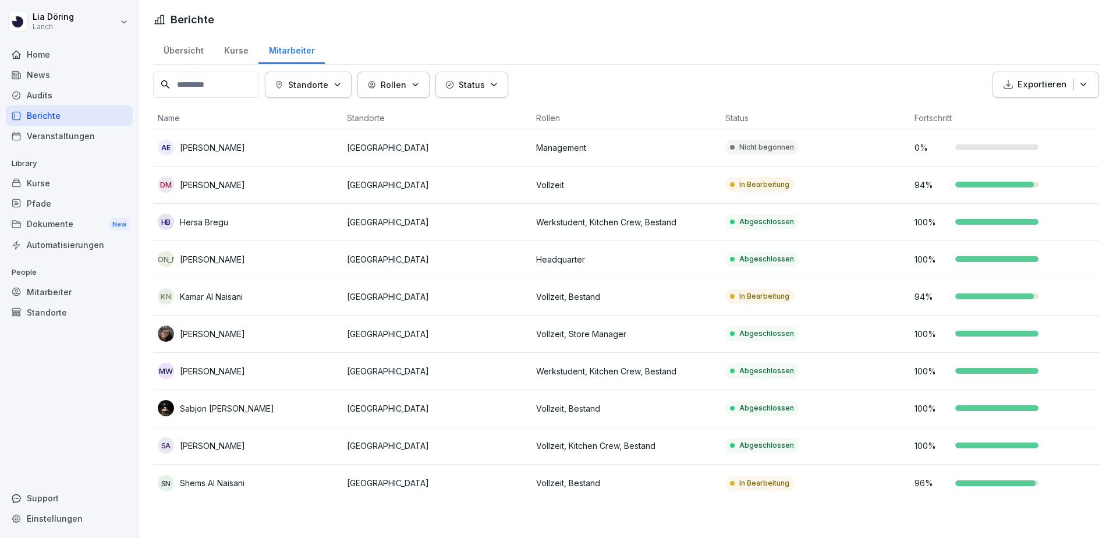
click at [1003, 339] on div "100 %" at bounding box center [1004, 334] width 180 height 12
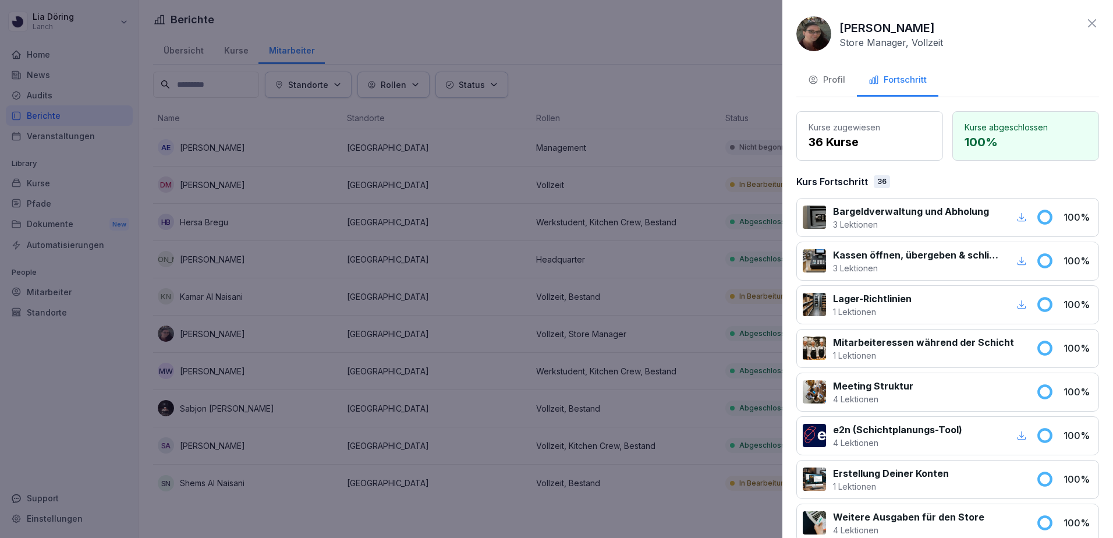
click at [815, 216] on div at bounding box center [813, 216] width 23 height 23
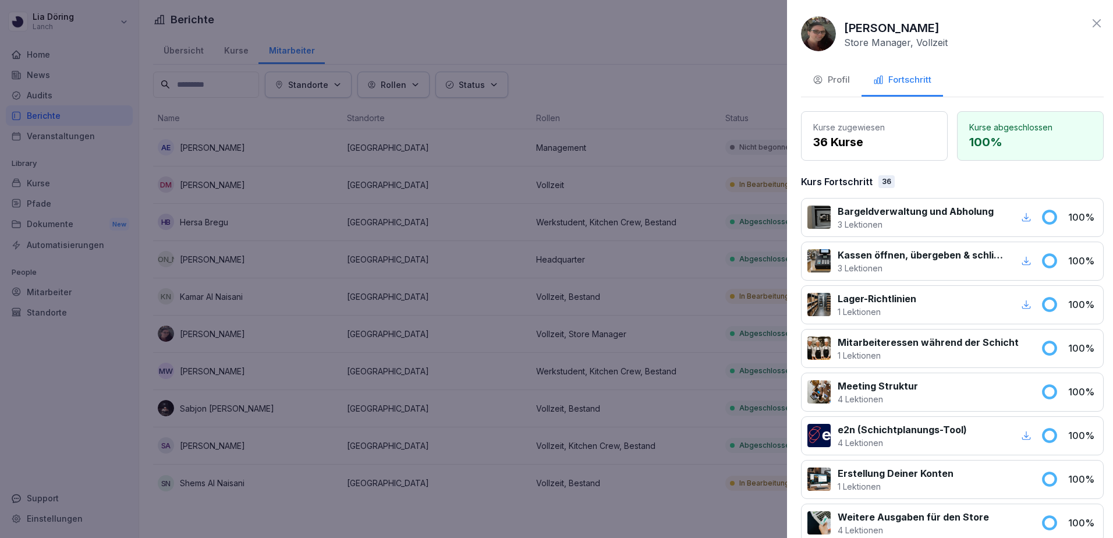
click at [83, 59] on div at bounding box center [556, 269] width 1113 height 538
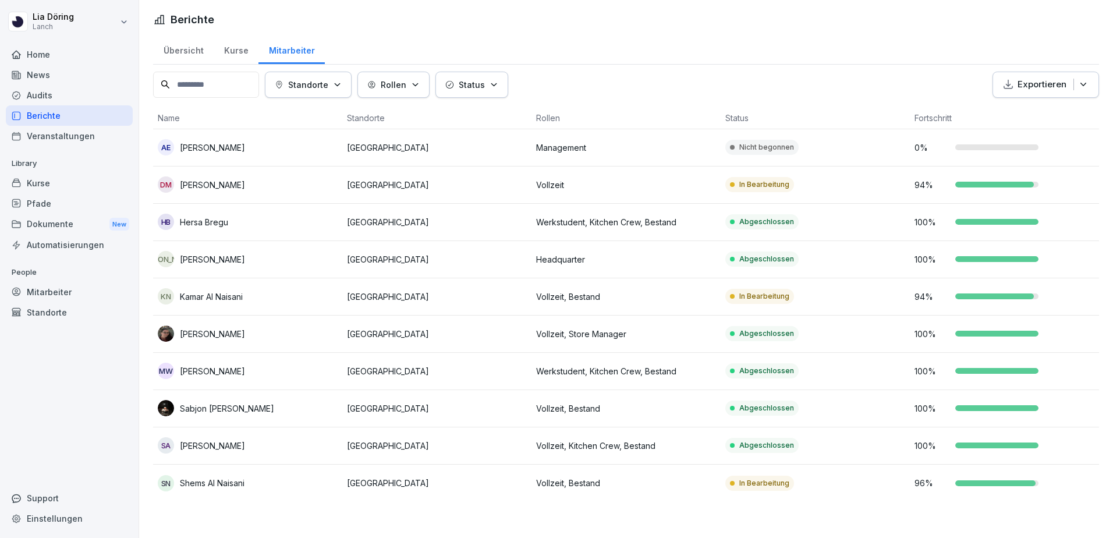
click at [63, 30] on html "[PERSON_NAME] Lanch Home News Audits Berichte Veranstaltungen Library Kurse Pfa…" at bounding box center [556, 269] width 1113 height 538
click at [65, 53] on div "Einstellungen" at bounding box center [74, 52] width 115 height 22
select select "**"
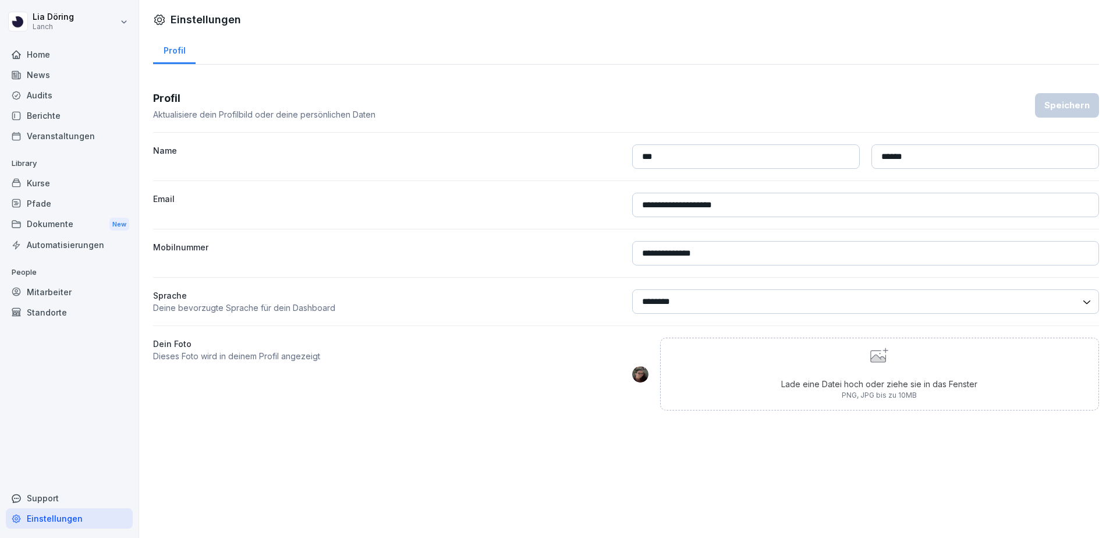
drag, startPoint x: 720, startPoint y: 254, endPoint x: 659, endPoint y: 253, distance: 61.7
click at [659, 253] on input "**********" at bounding box center [865, 253] width 467 height 24
type input "**********"
click at [1053, 105] on div "Speichern" at bounding box center [1066, 105] width 45 height 13
click at [40, 54] on div "Home" at bounding box center [69, 54] width 127 height 20
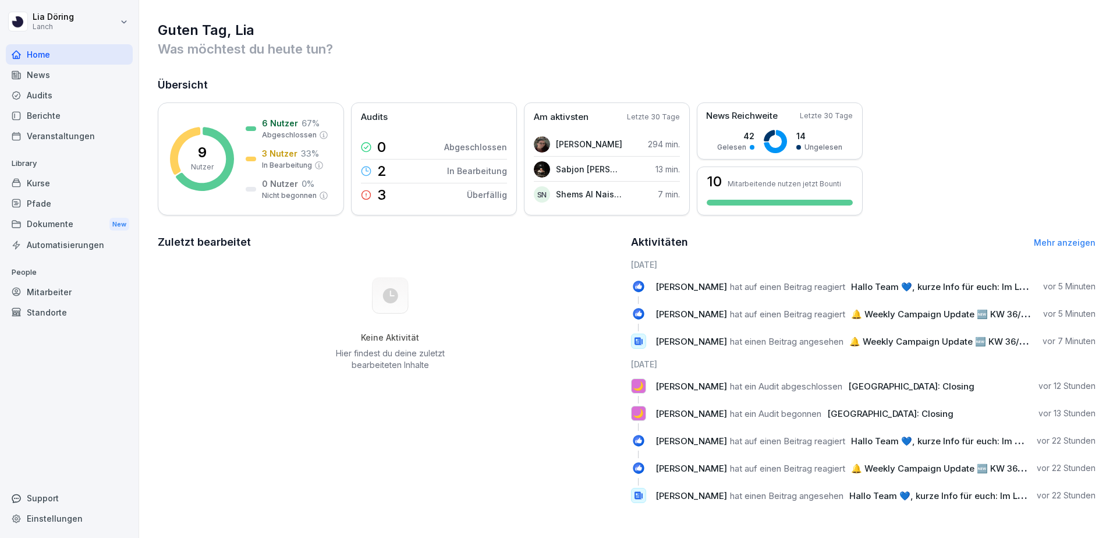
click at [387, 300] on icon at bounding box center [390, 295] width 15 height 15
click at [393, 354] on p "Hier findest du deine zuletzt bearbeiteten Inhalte" at bounding box center [390, 358] width 118 height 23
click at [48, 243] on div "Automatisierungen" at bounding box center [69, 245] width 127 height 20
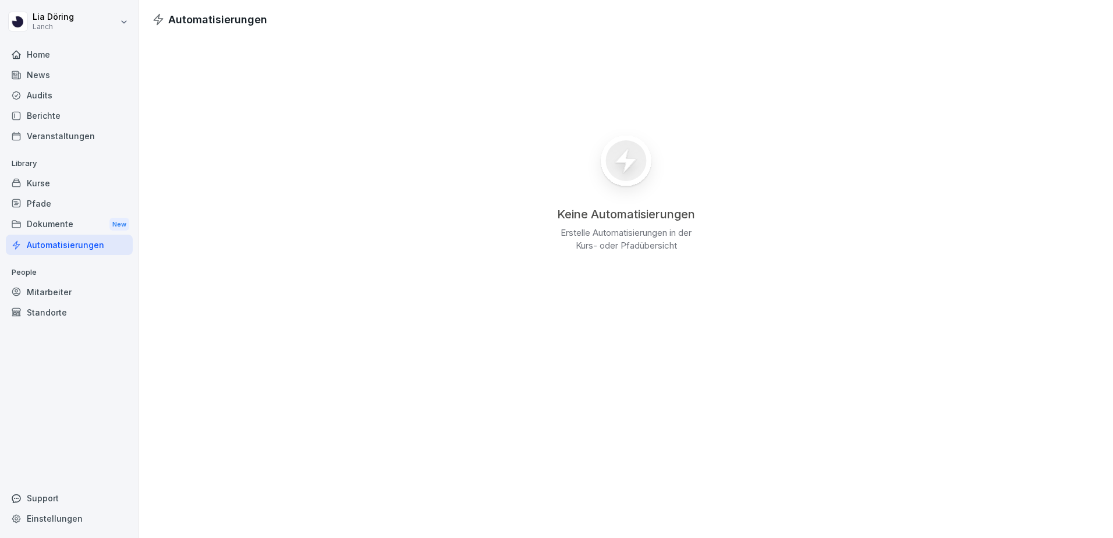
click at [36, 133] on div "Veranstaltungen" at bounding box center [69, 136] width 127 height 20
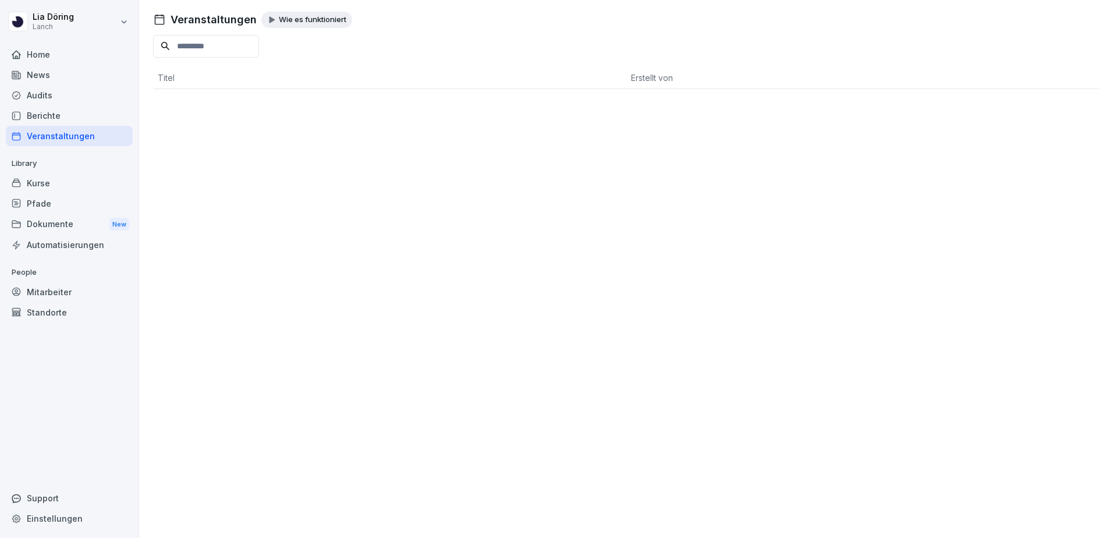
click at [40, 116] on div "Berichte" at bounding box center [69, 115] width 127 height 20
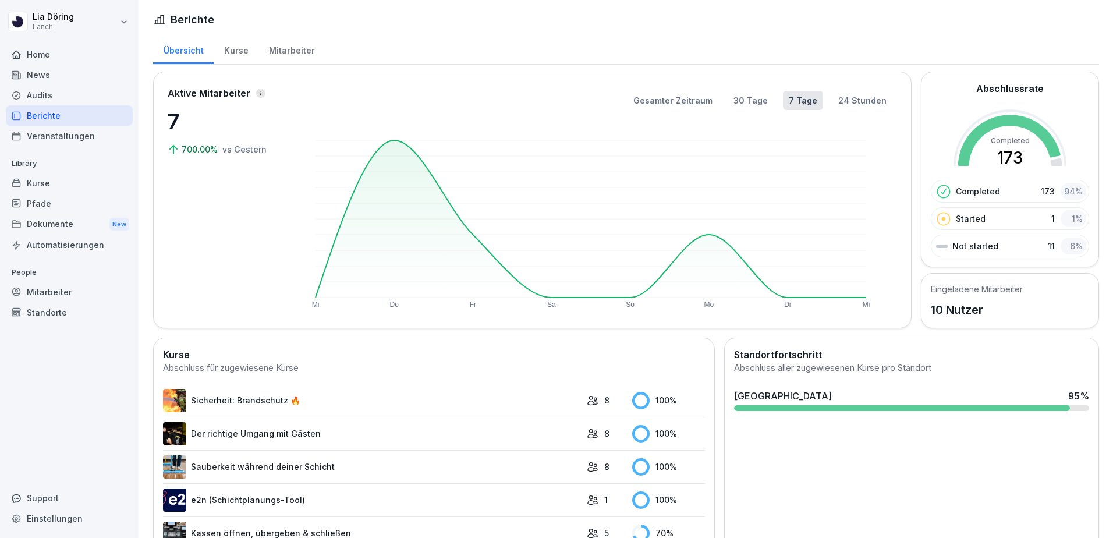
click at [258, 93] on icon at bounding box center [261, 93] width 6 height 6
click at [846, 105] on button "24 Stunden" at bounding box center [862, 100] width 60 height 19
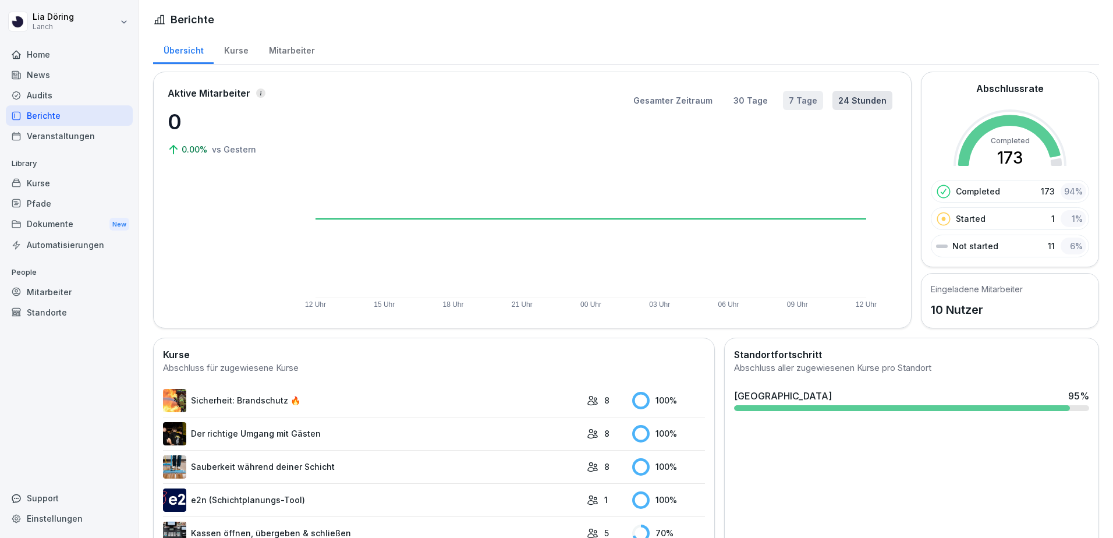
click at [801, 100] on button "7 Tage" at bounding box center [803, 100] width 40 height 19
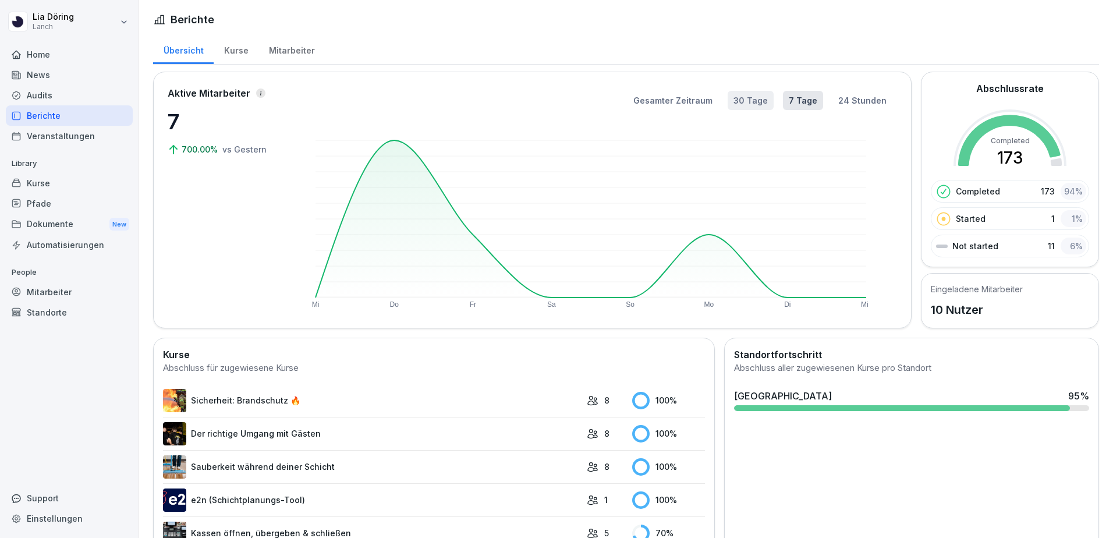
click at [743, 100] on button "30 Tage" at bounding box center [750, 100] width 46 height 19
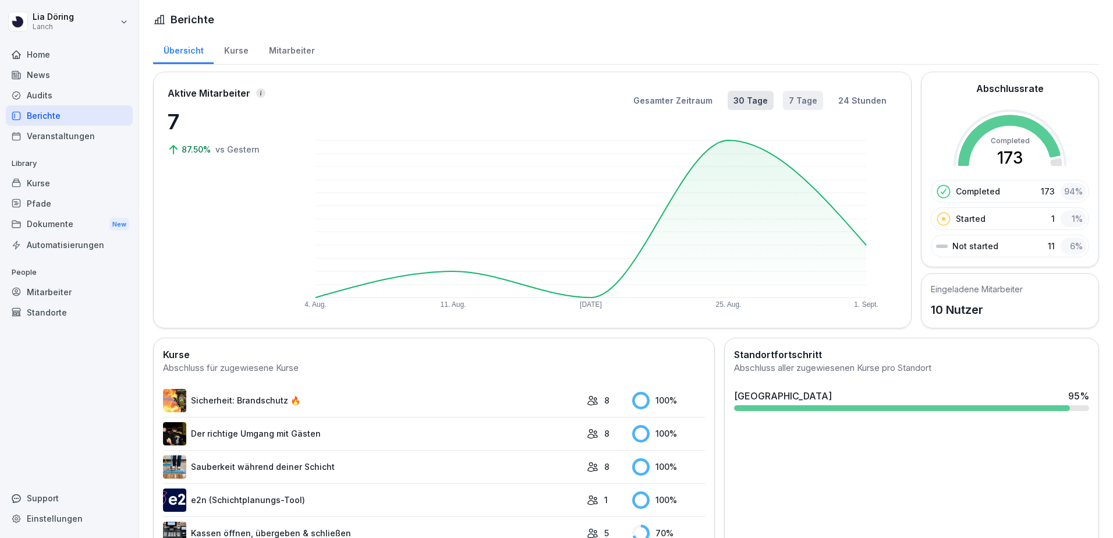
click at [802, 101] on button "7 Tage" at bounding box center [803, 100] width 40 height 19
